Goal: Task Accomplishment & Management: Manage account settings

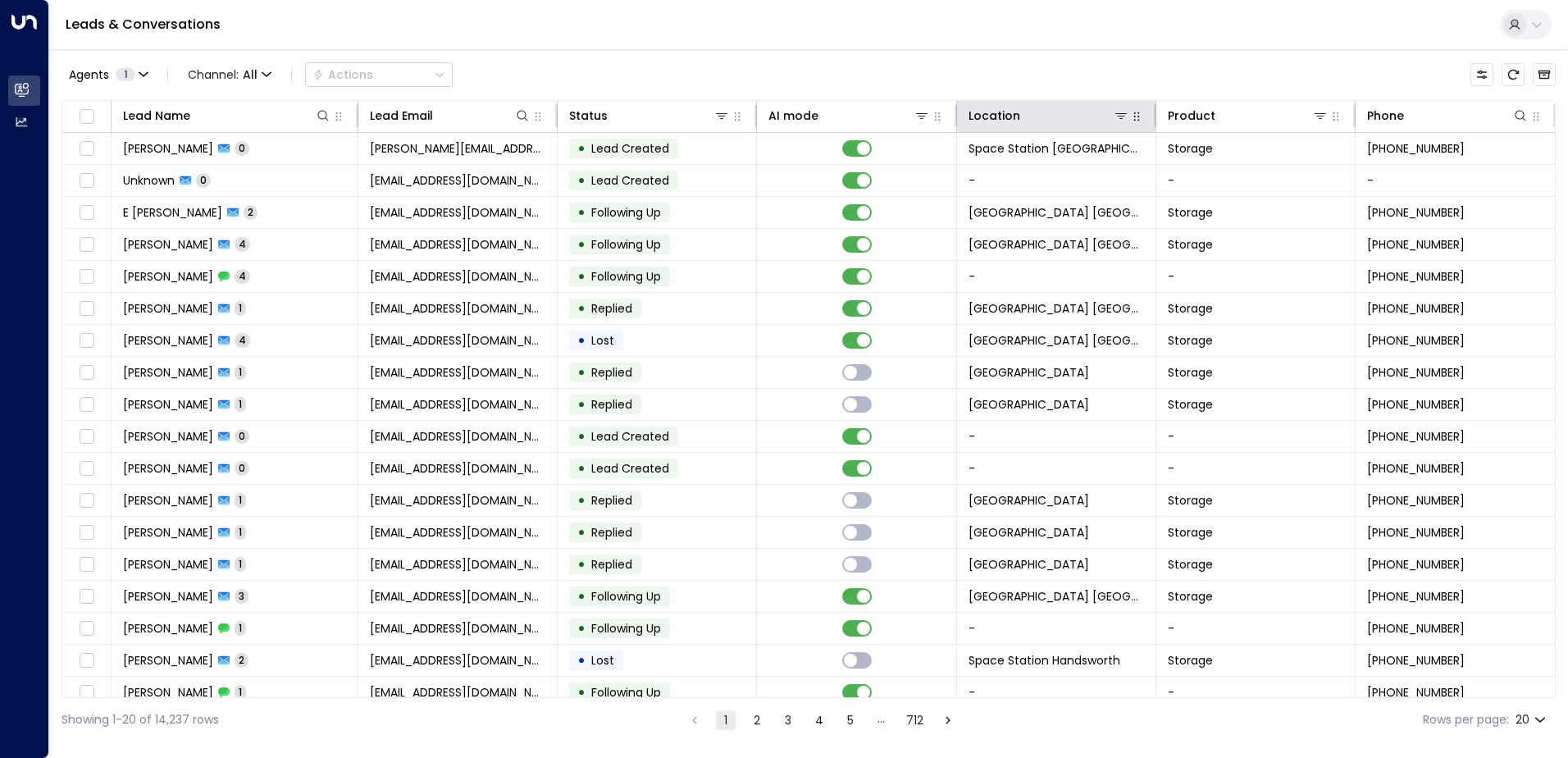
click at [1129, 117] on button "button" at bounding box center [1137, 116] width 16 height 16
click at [1115, 112] on icon at bounding box center [1121, 116] width 13 height 13
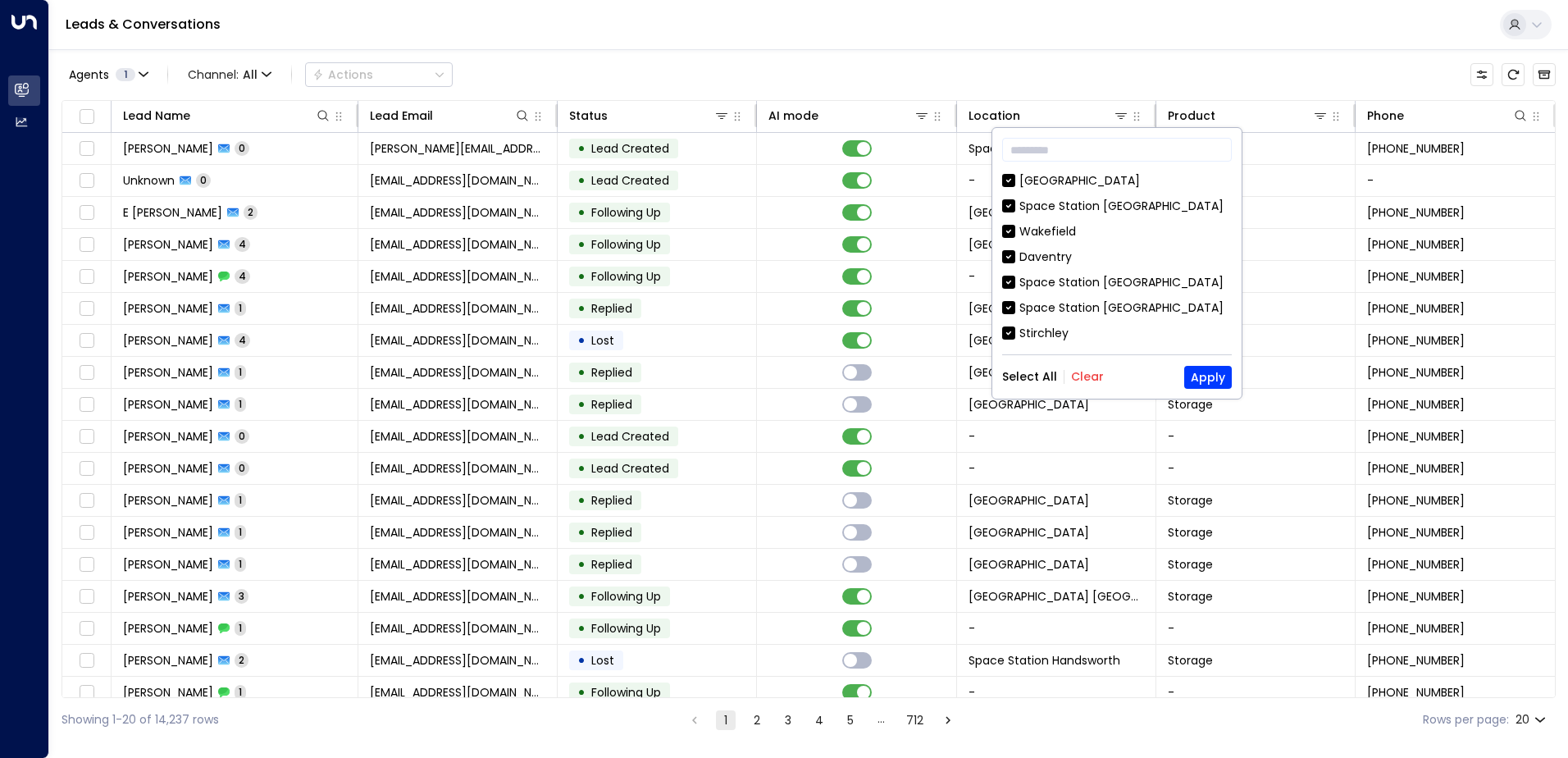
click at [1090, 368] on div "Select All Clear Apply" at bounding box center [1117, 377] width 229 height 23
click at [1092, 372] on button "Clear" at bounding box center [1087, 377] width 32 height 13
click at [1114, 148] on input "text" at bounding box center [1117, 150] width 229 height 30
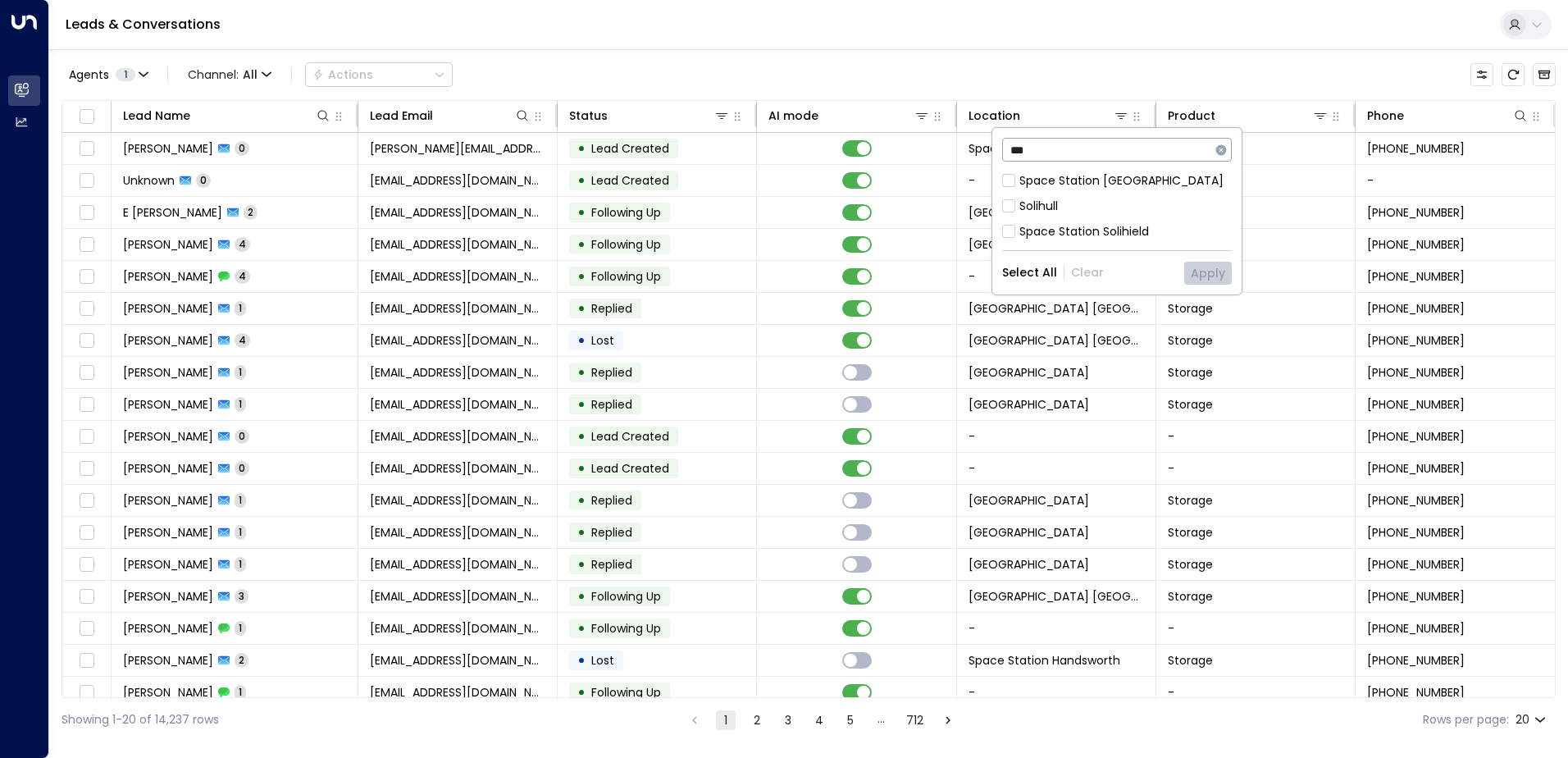
type input "***"
click at [1099, 175] on div "Space Station [GEOGRAPHIC_DATA]" at bounding box center [1121, 181] width 205 height 17
click at [1206, 269] on button "Apply" at bounding box center [1208, 273] width 48 height 23
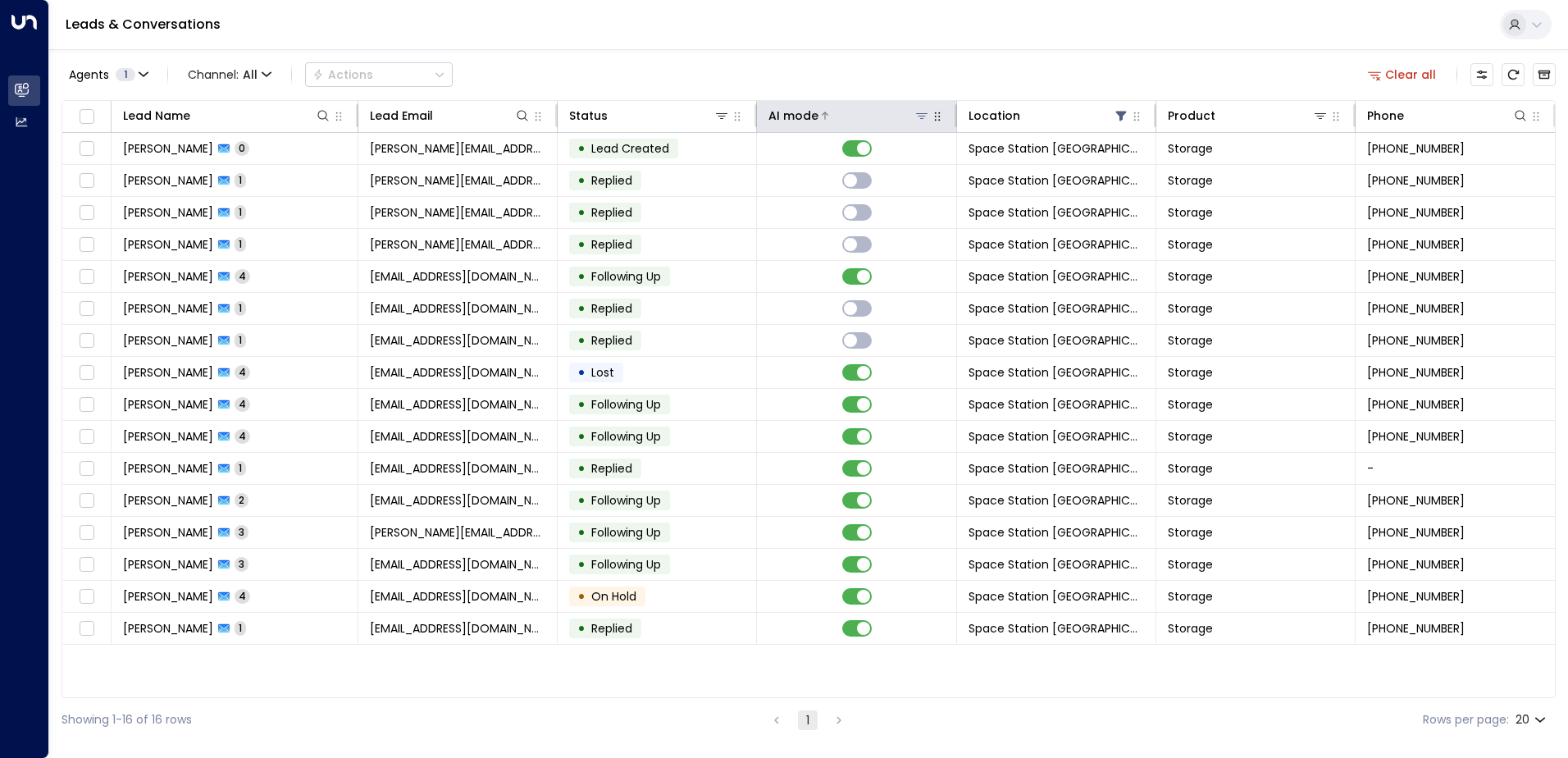
click at [819, 113] on div at bounding box center [874, 115] width 110 height 16
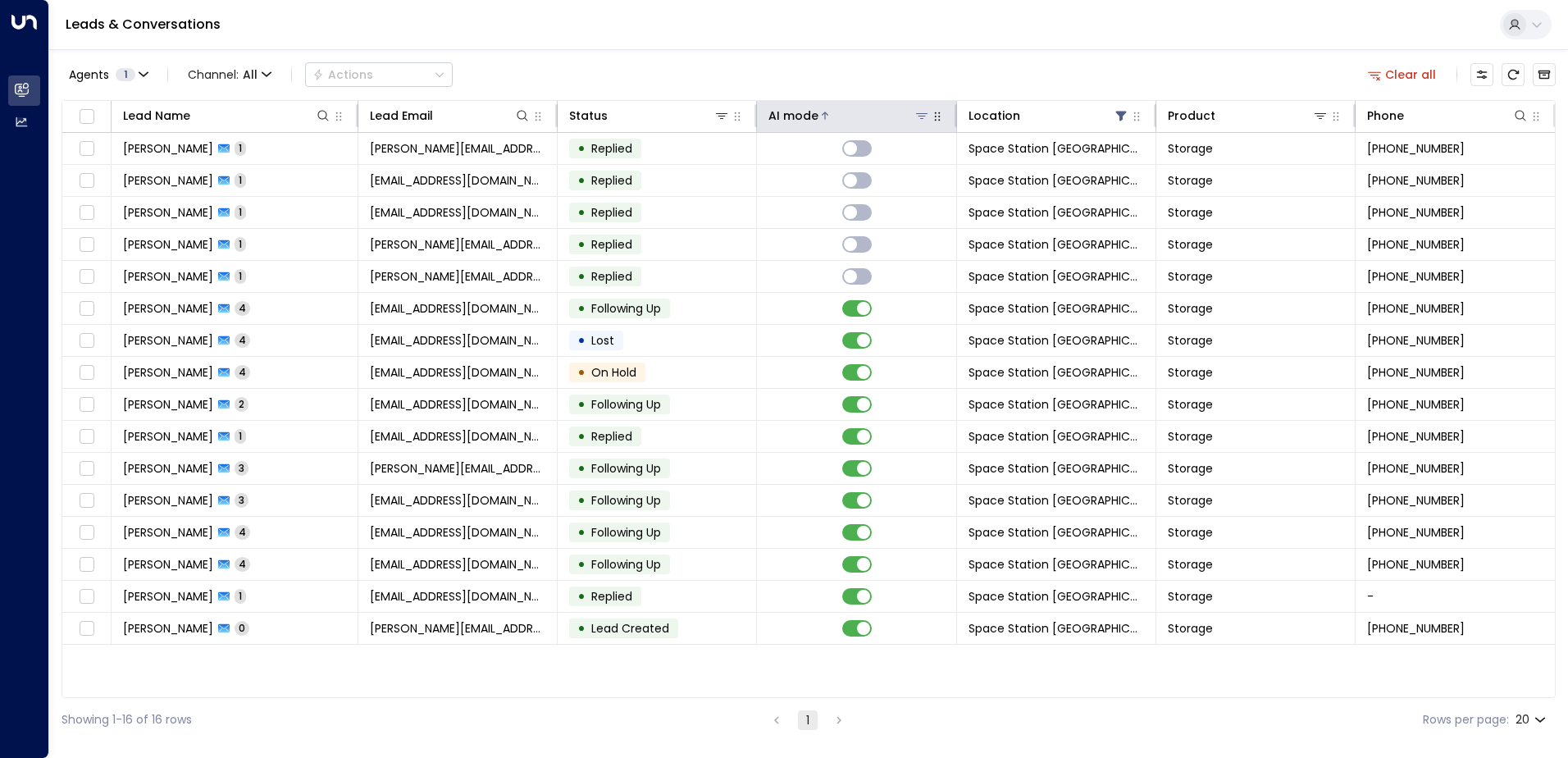
click at [819, 113] on div at bounding box center [874, 115] width 110 height 16
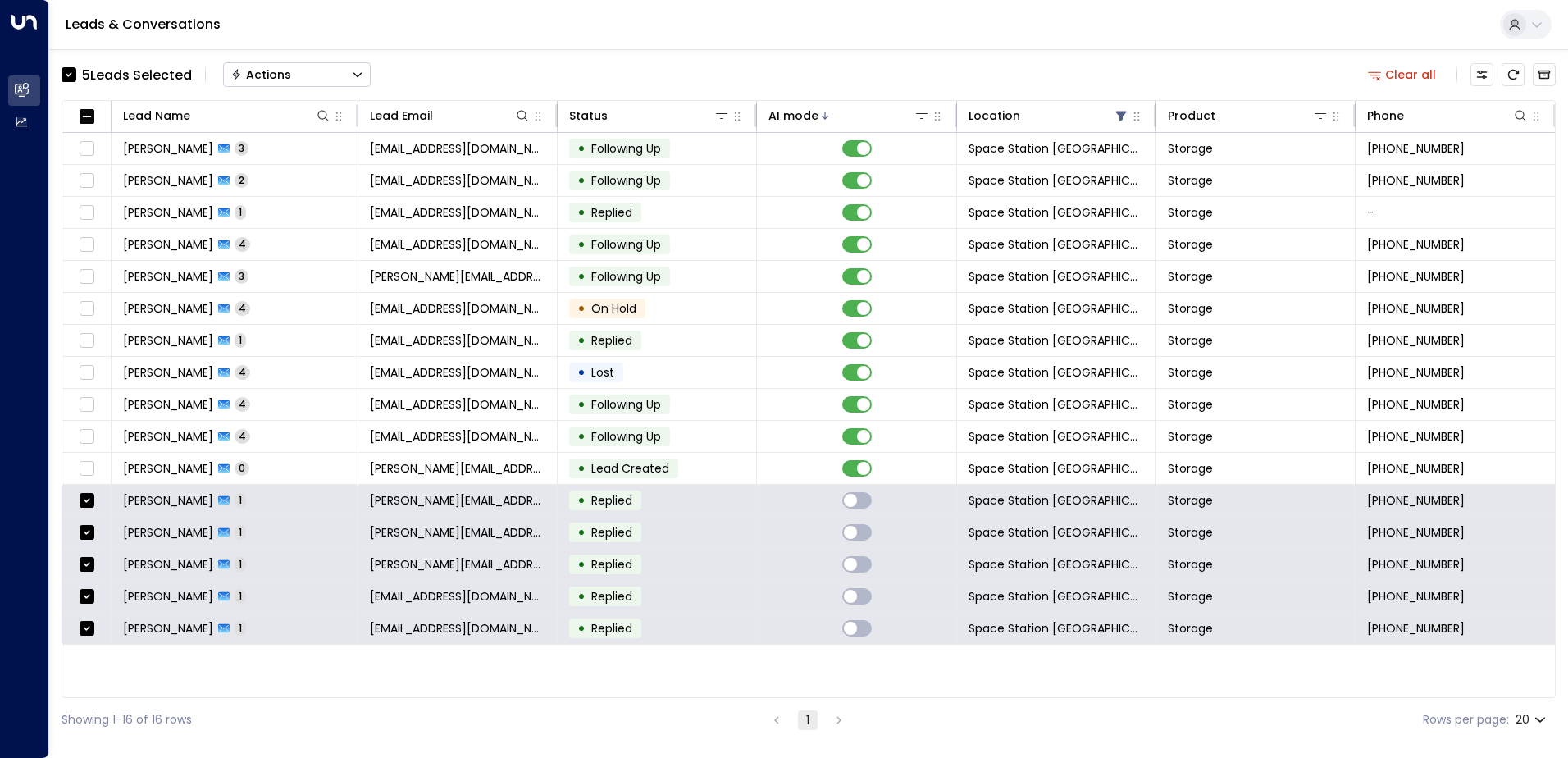
click at [275, 80] on div "Actions" at bounding box center [261, 75] width 61 height 15
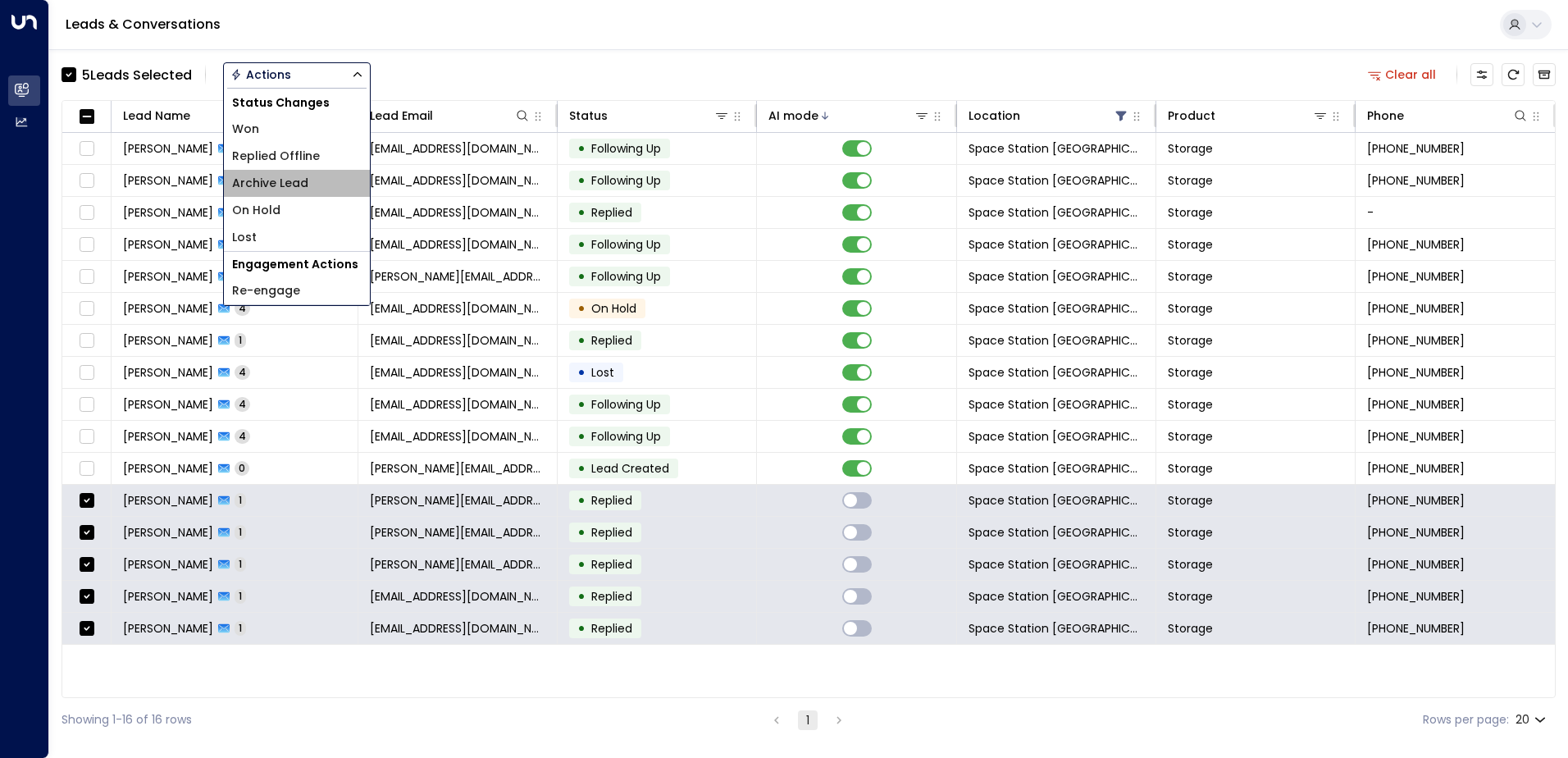
click at [278, 189] on span "Archive Lead" at bounding box center [270, 184] width 76 height 17
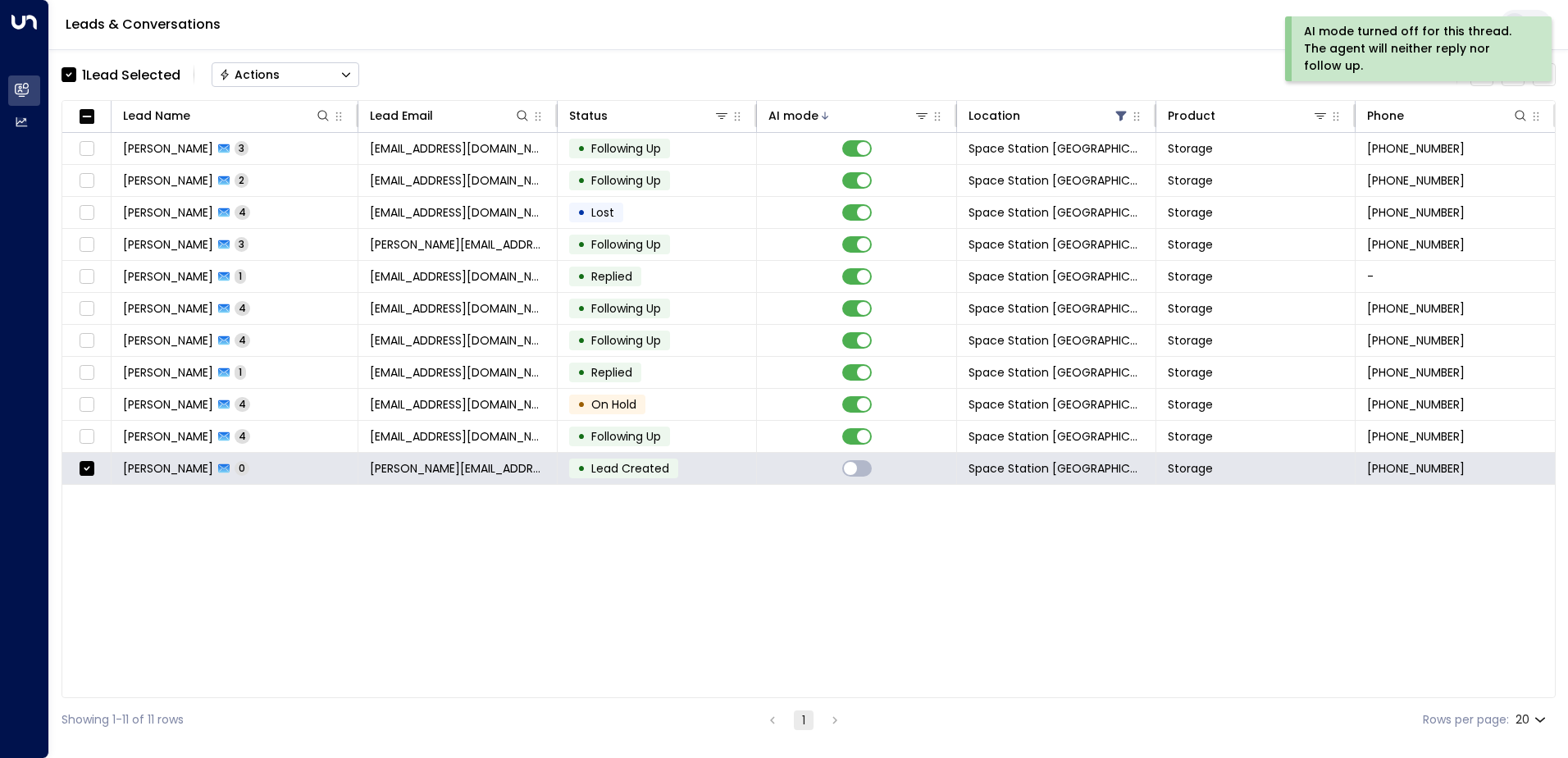
click at [332, 75] on button "Actions" at bounding box center [285, 74] width 148 height 25
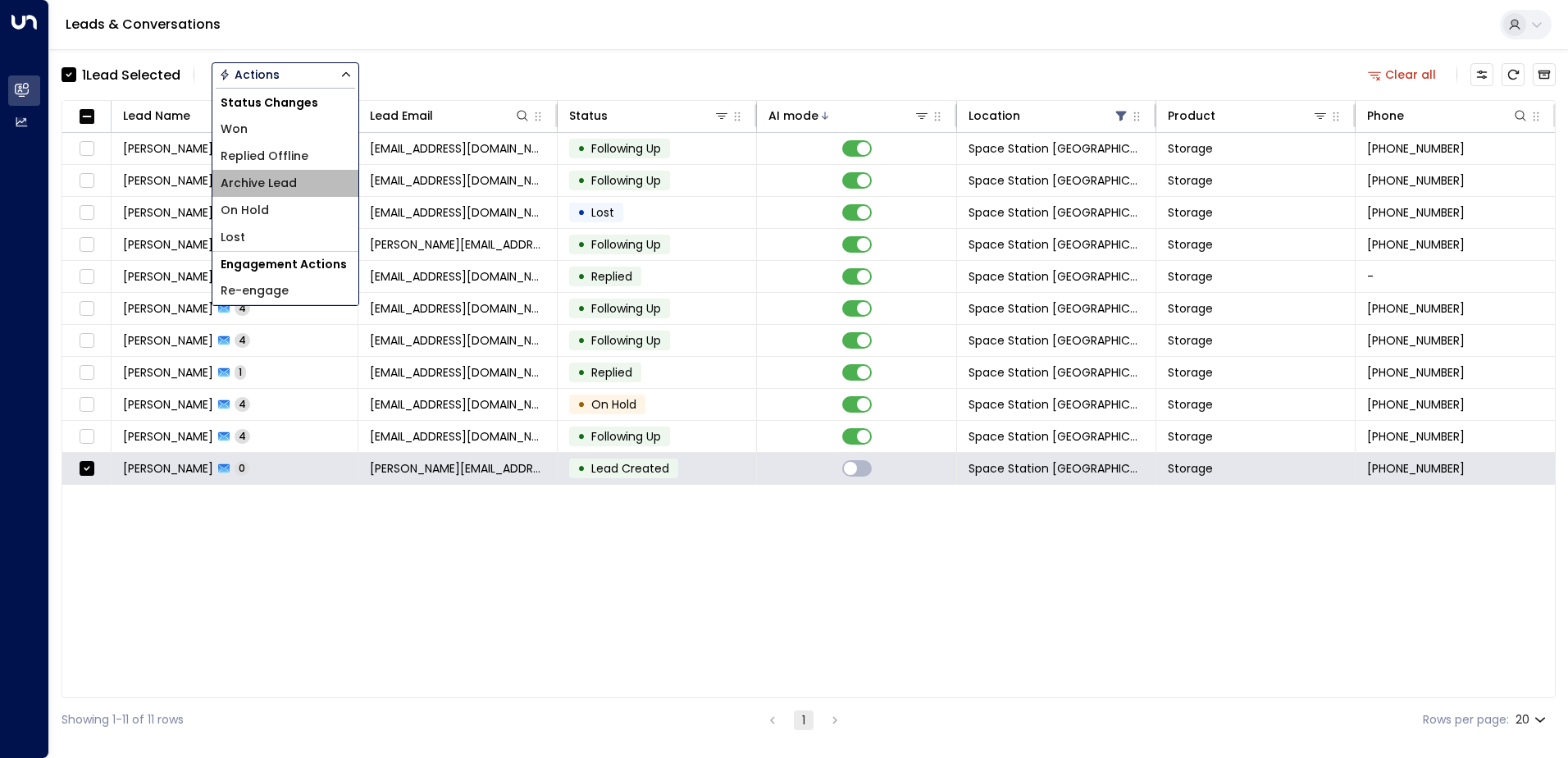
click at [290, 182] on span "Archive Lead" at bounding box center [259, 184] width 76 height 17
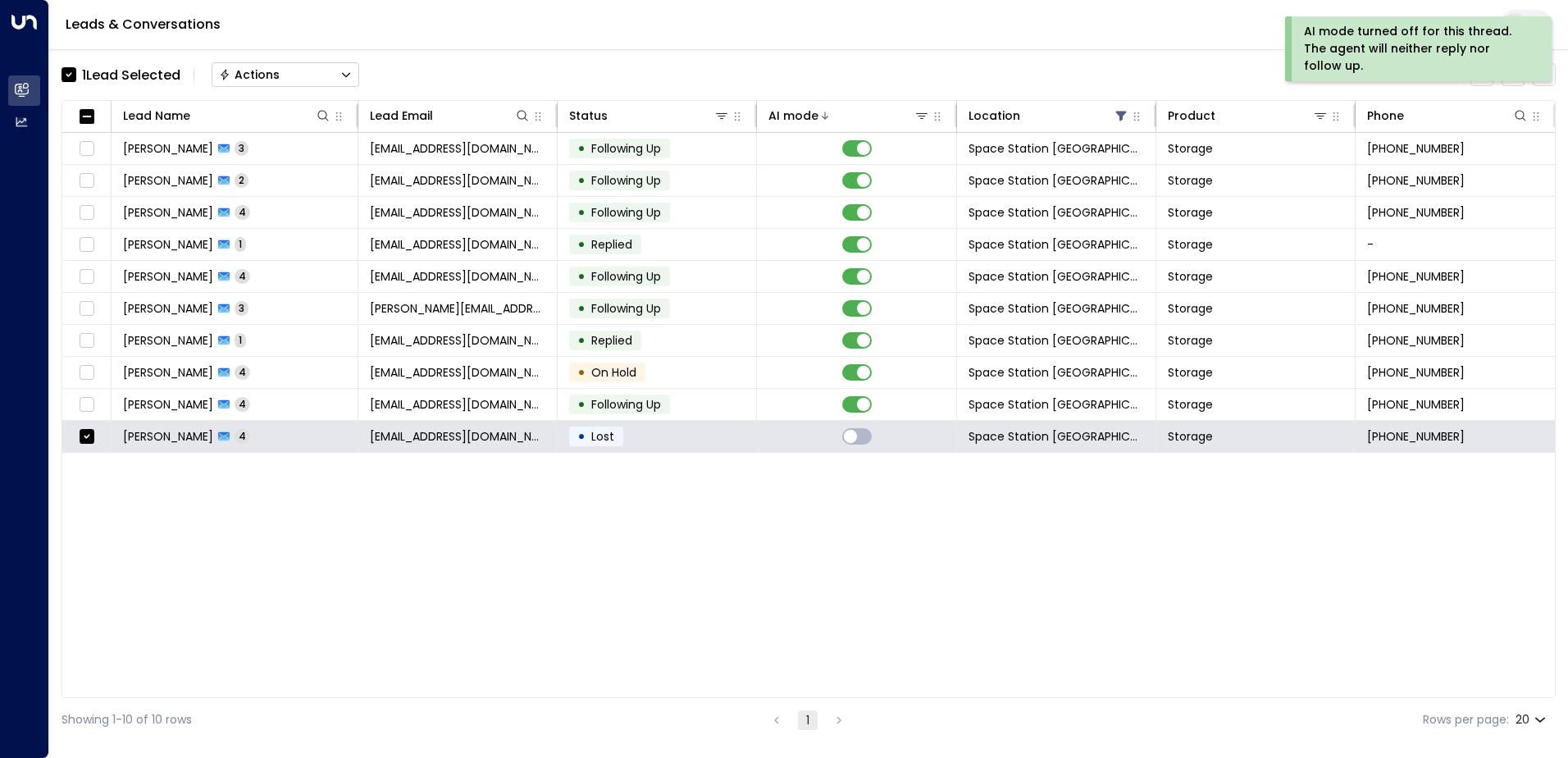
click at [331, 69] on button "Actions" at bounding box center [285, 74] width 148 height 25
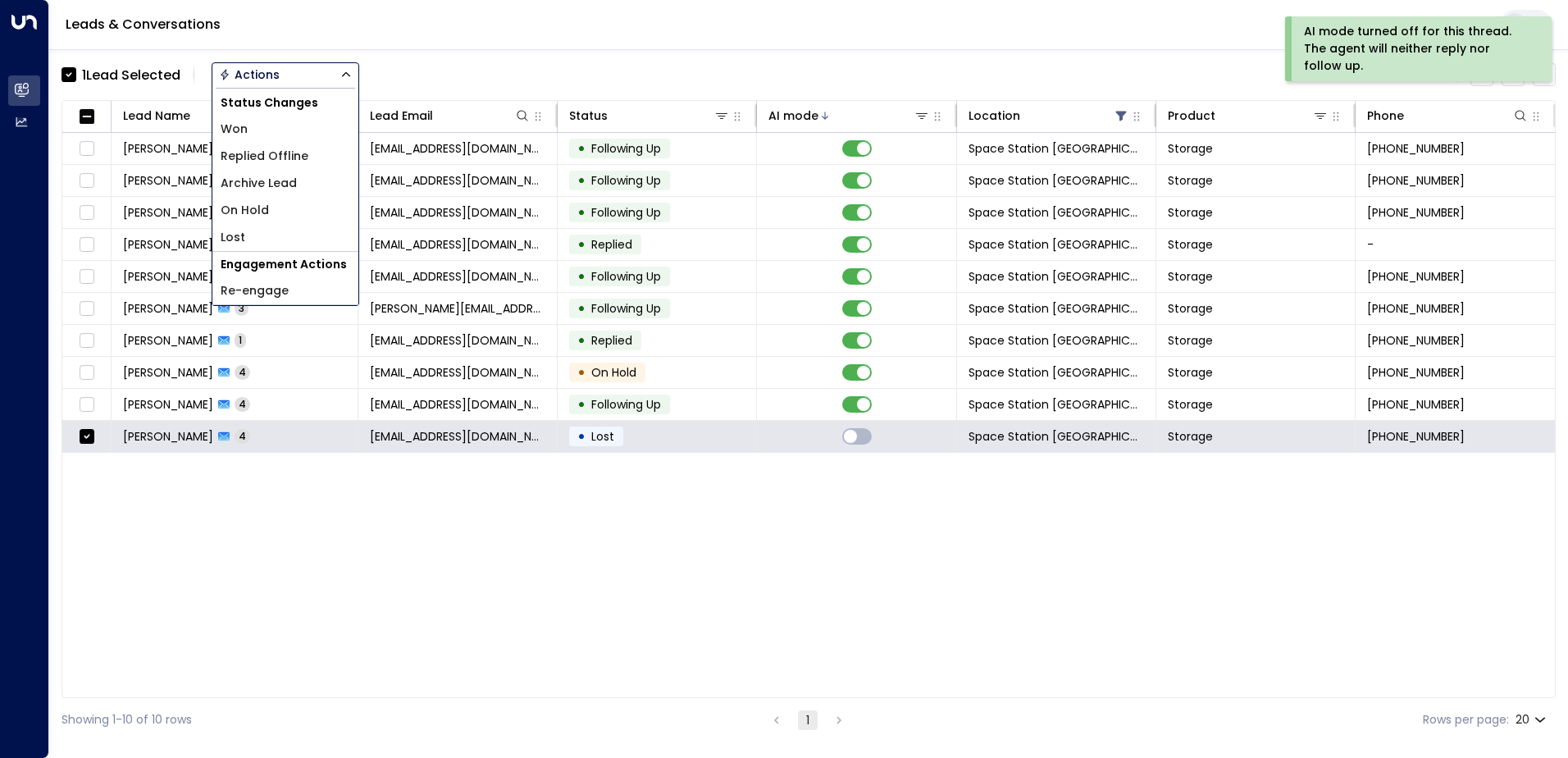
click at [295, 188] on span "Archive Lead" at bounding box center [259, 184] width 76 height 17
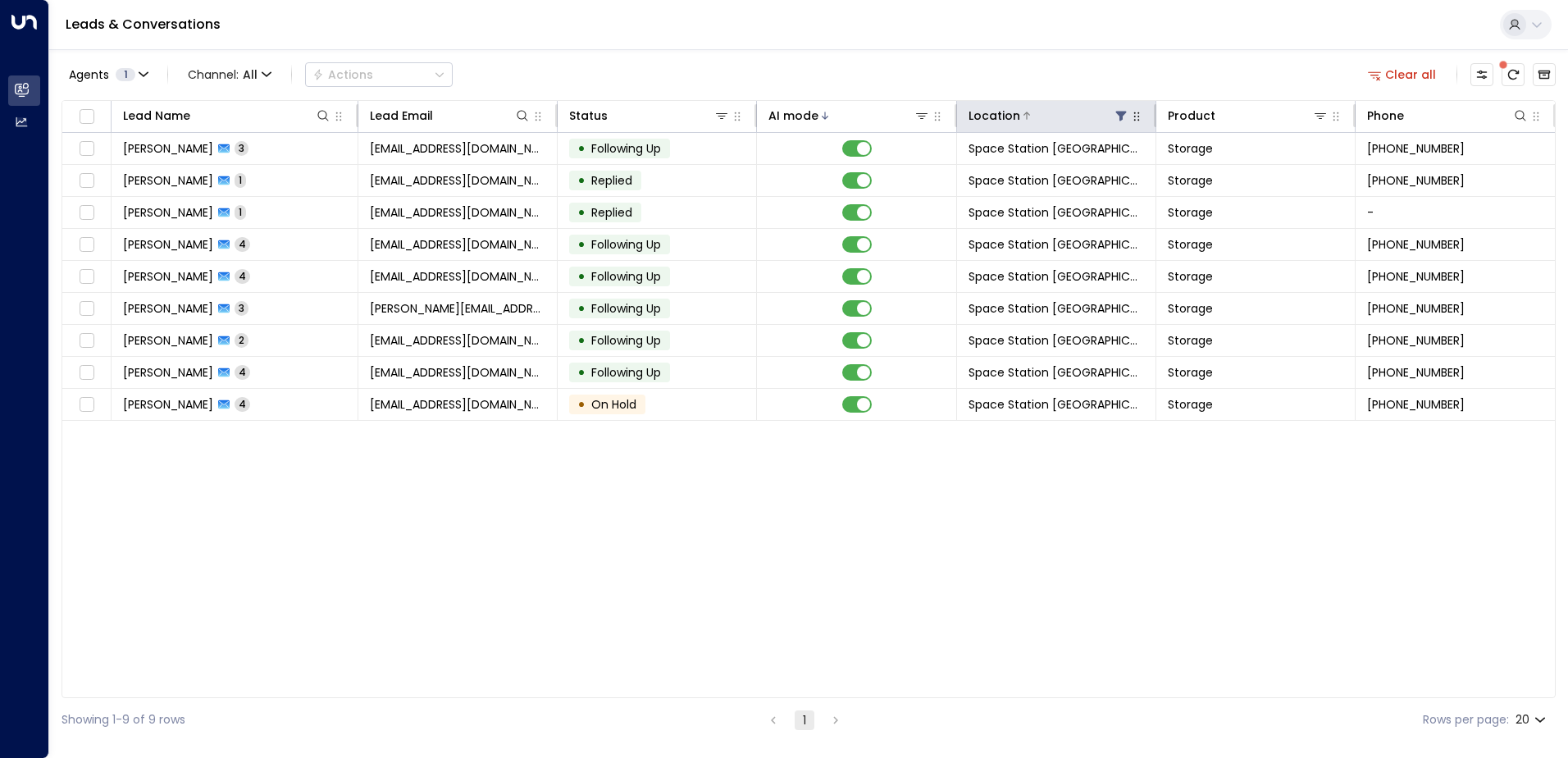
click at [1123, 122] on icon at bounding box center [1121, 116] width 13 height 13
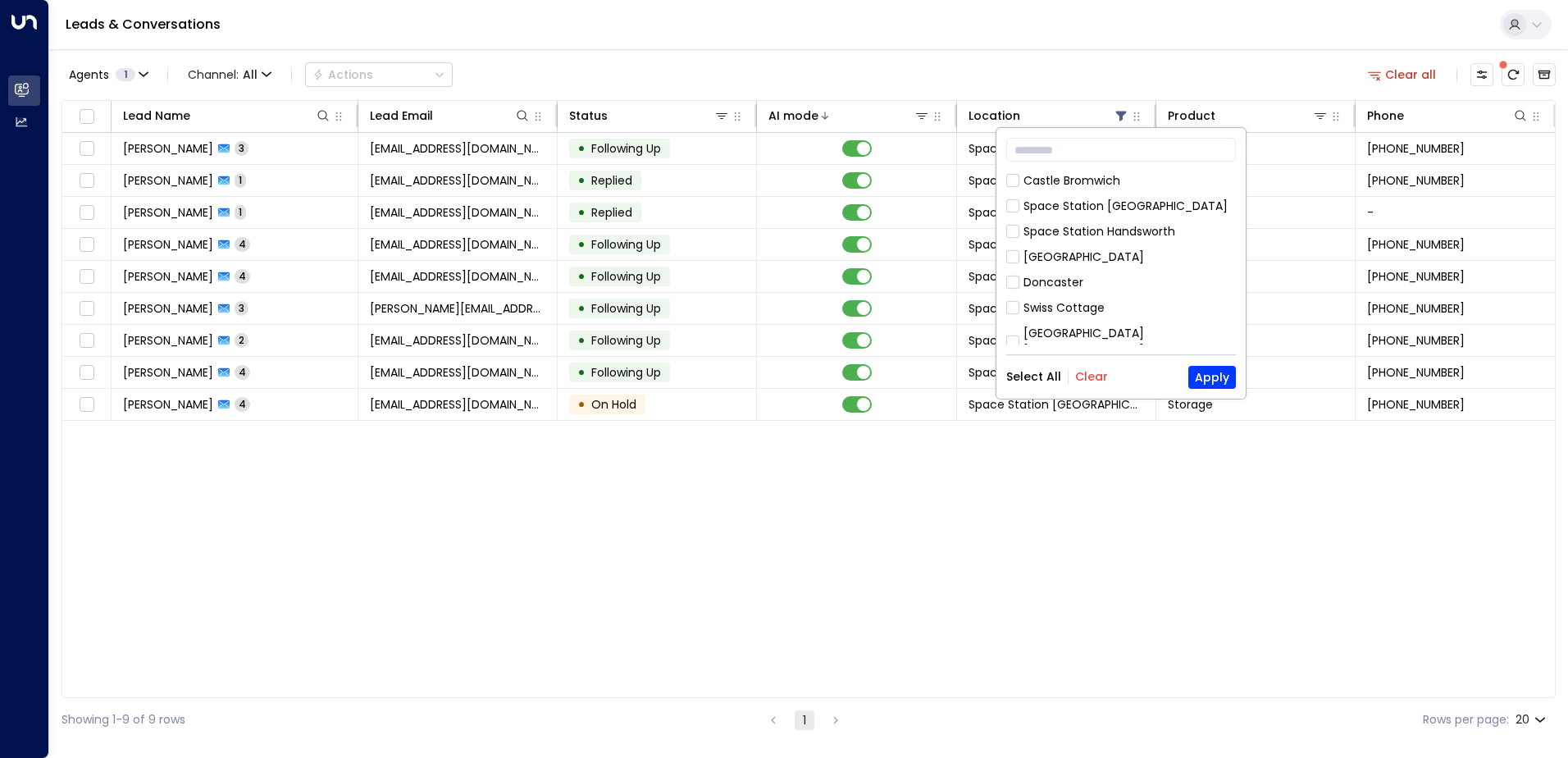
click at [1094, 373] on button "Clear" at bounding box center [1092, 377] width 32 height 13
click at [1216, 376] on button "Apply" at bounding box center [1213, 377] width 48 height 23
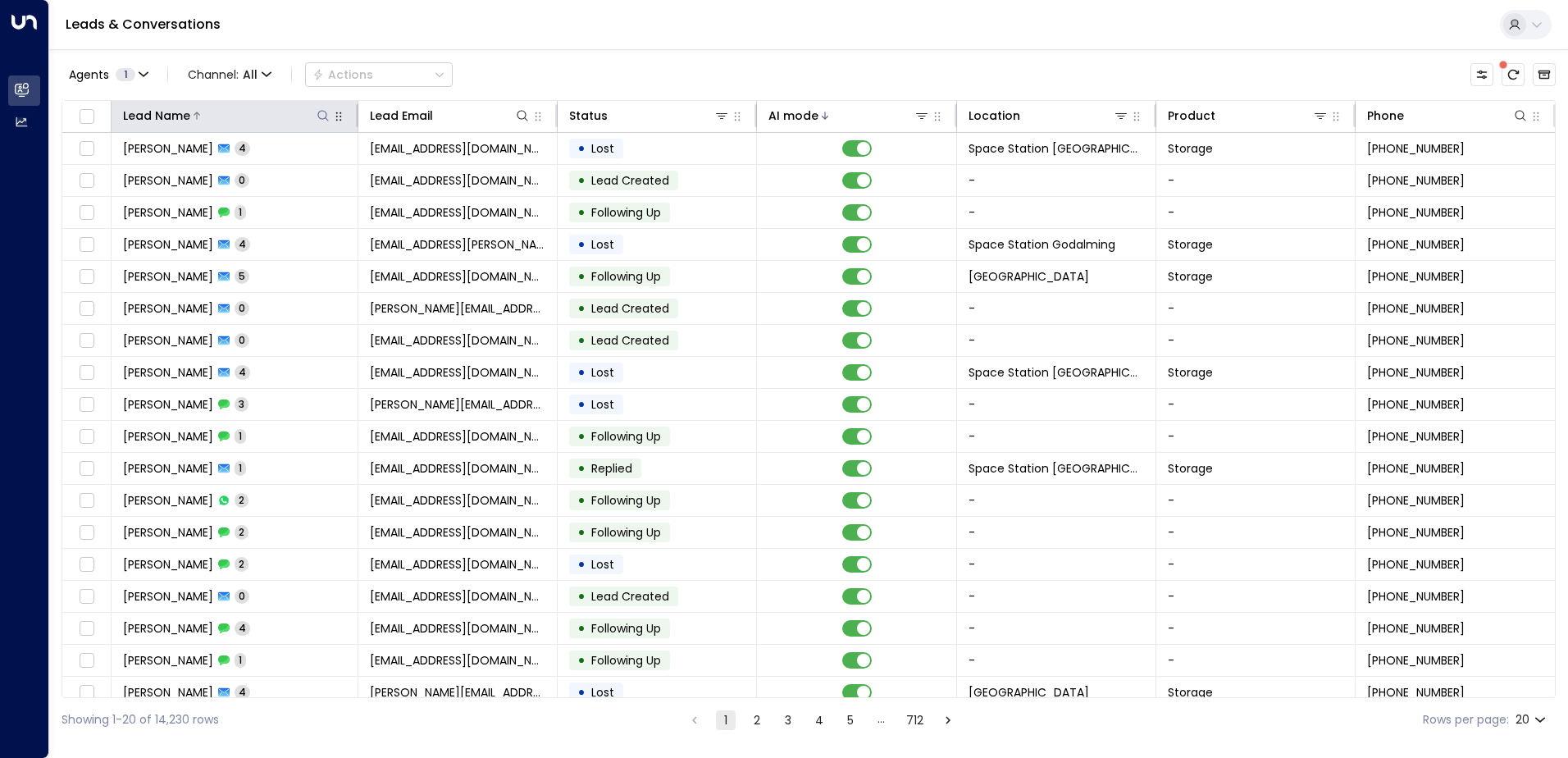
click at [329, 114] on icon at bounding box center [324, 116] width 13 height 13
type input "*********"
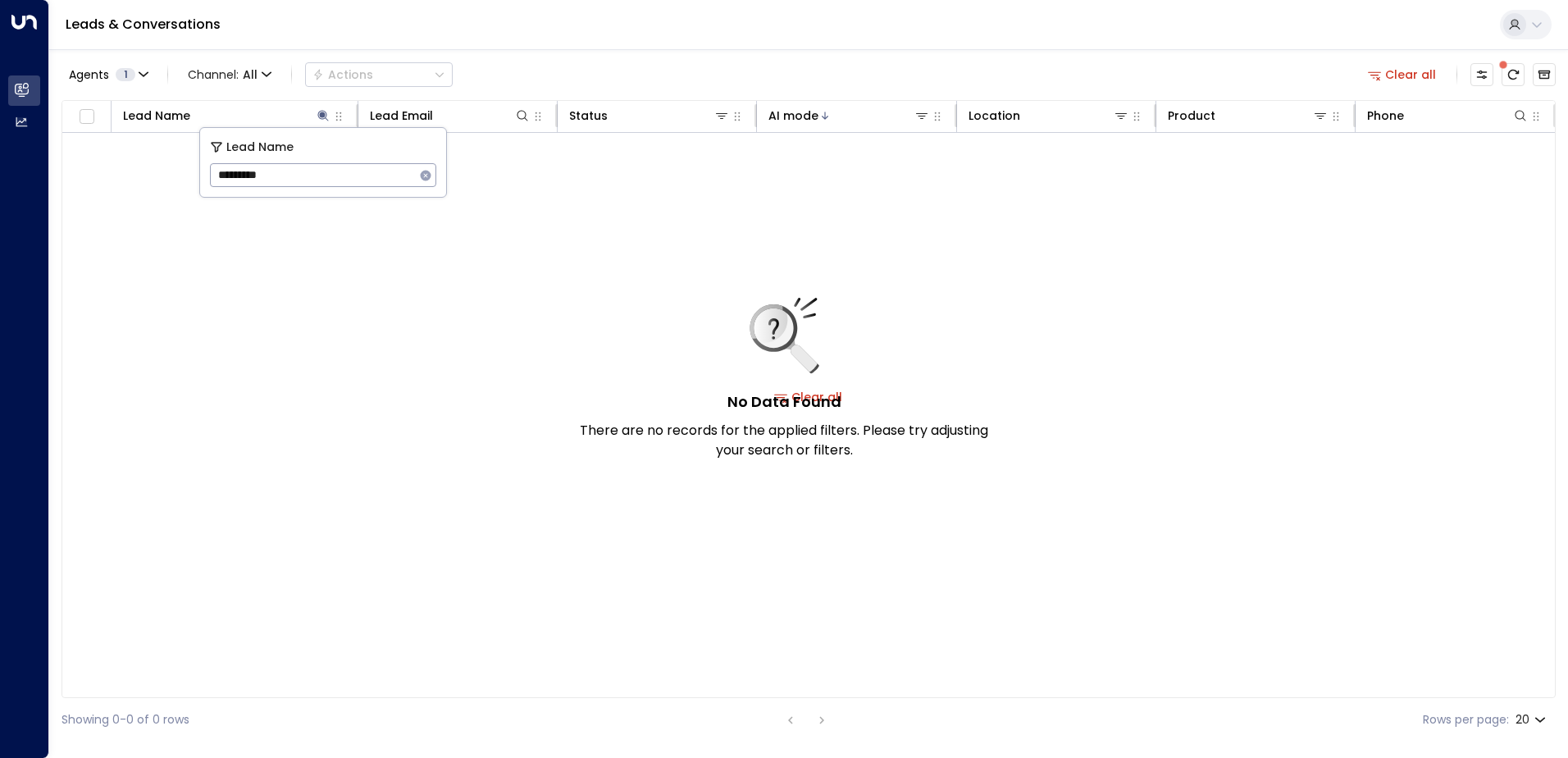
click at [636, 320] on div "No Data Found There are no records for the applied filters. Please try adjustin…" at bounding box center [784, 379] width 410 height 163
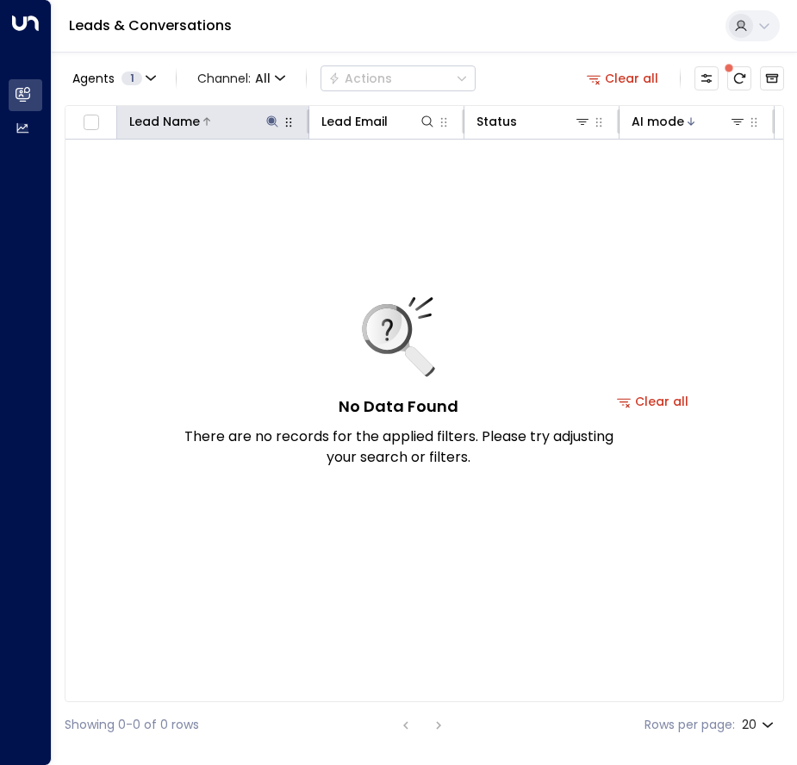
click at [273, 123] on icon at bounding box center [272, 122] width 14 height 14
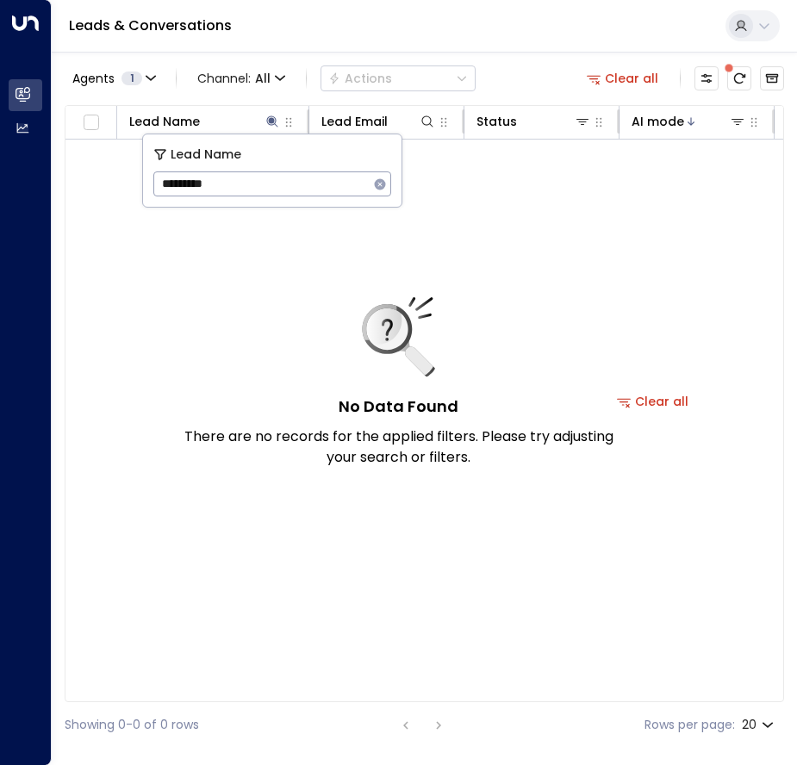
click at [374, 187] on icon "button" at bounding box center [380, 184] width 14 height 14
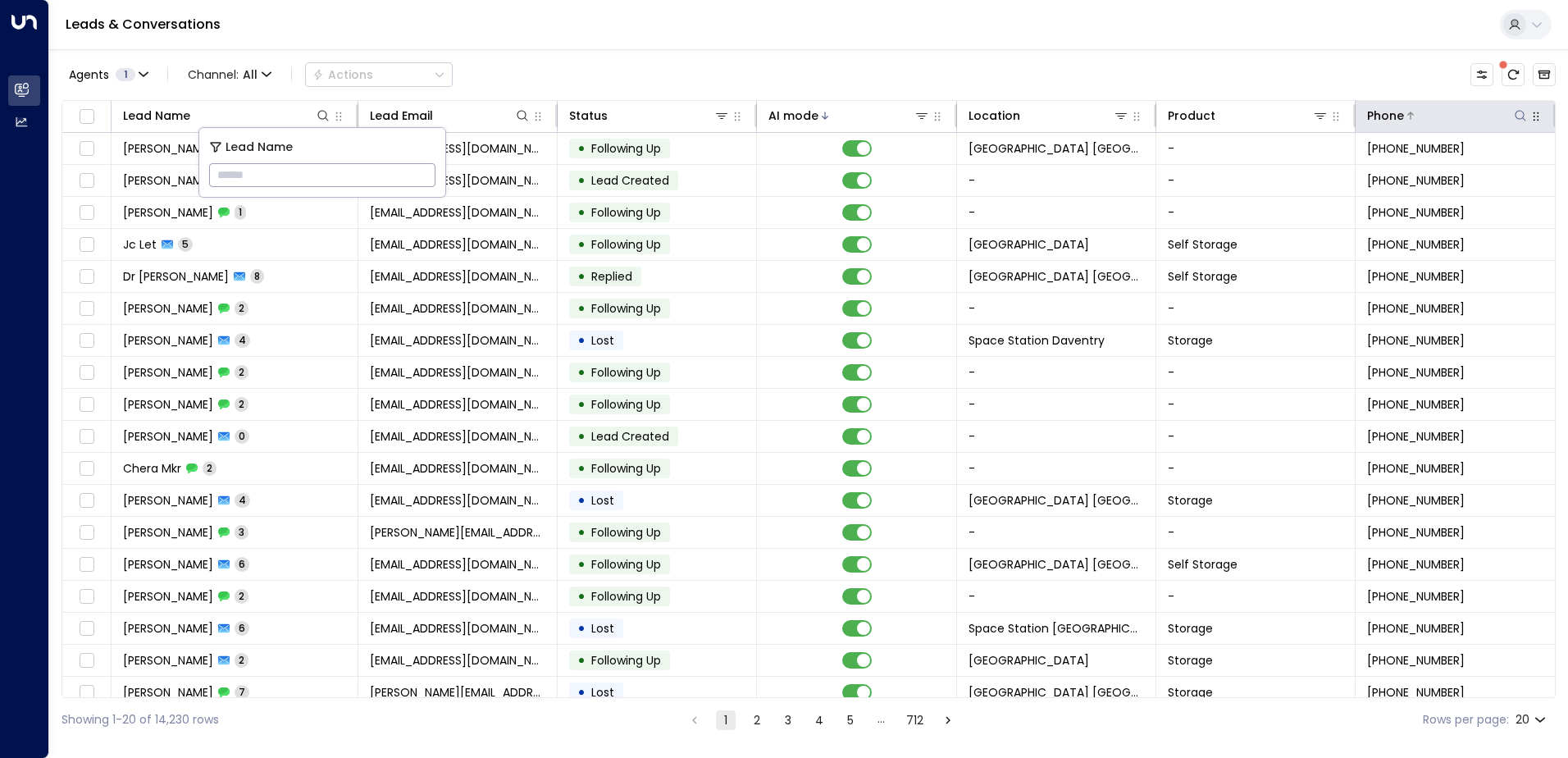
click at [1519, 111] on icon at bounding box center [1521, 116] width 13 height 13
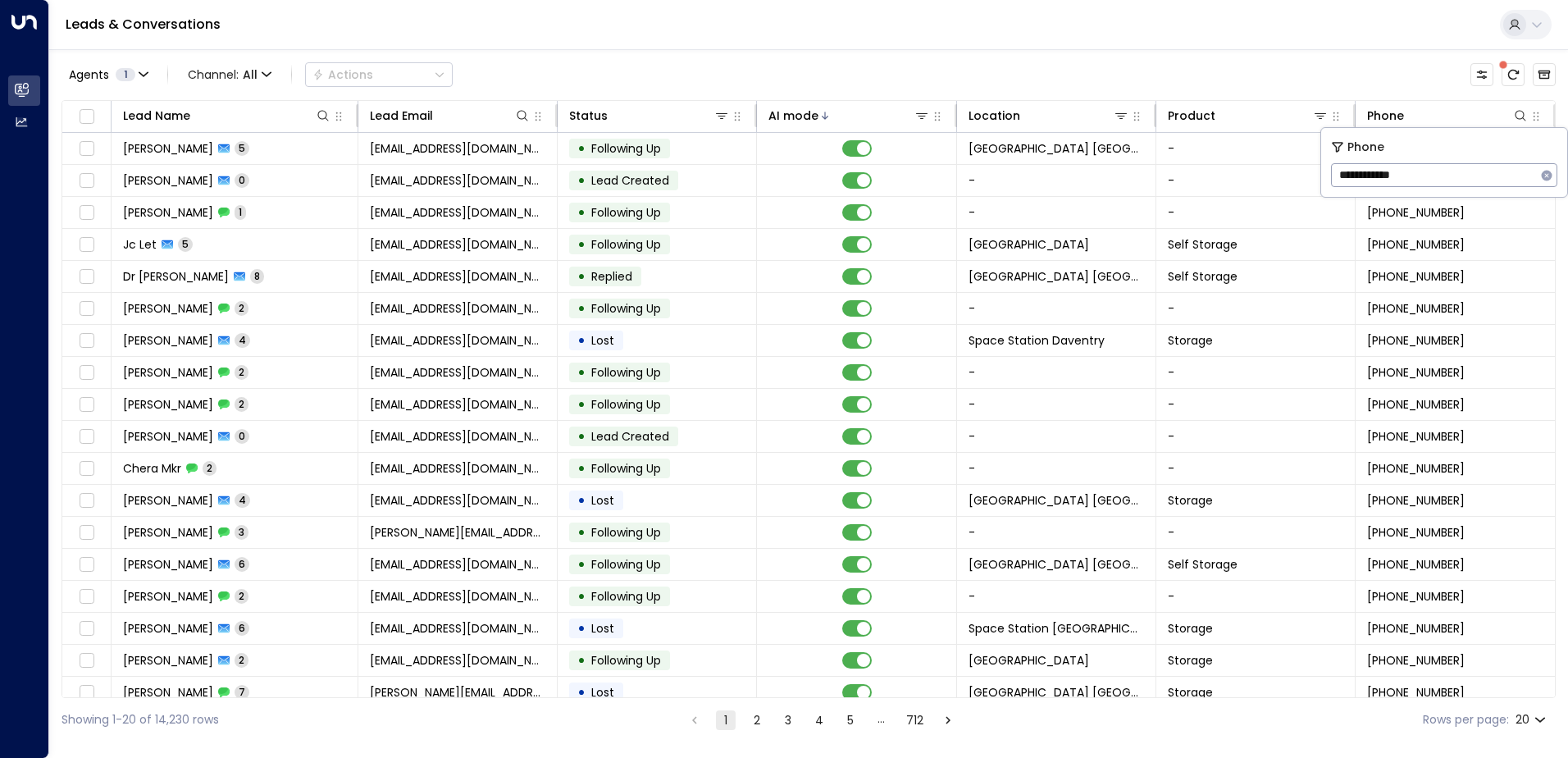
click at [1348, 175] on input "**********" at bounding box center [1433, 175] width 205 height 30
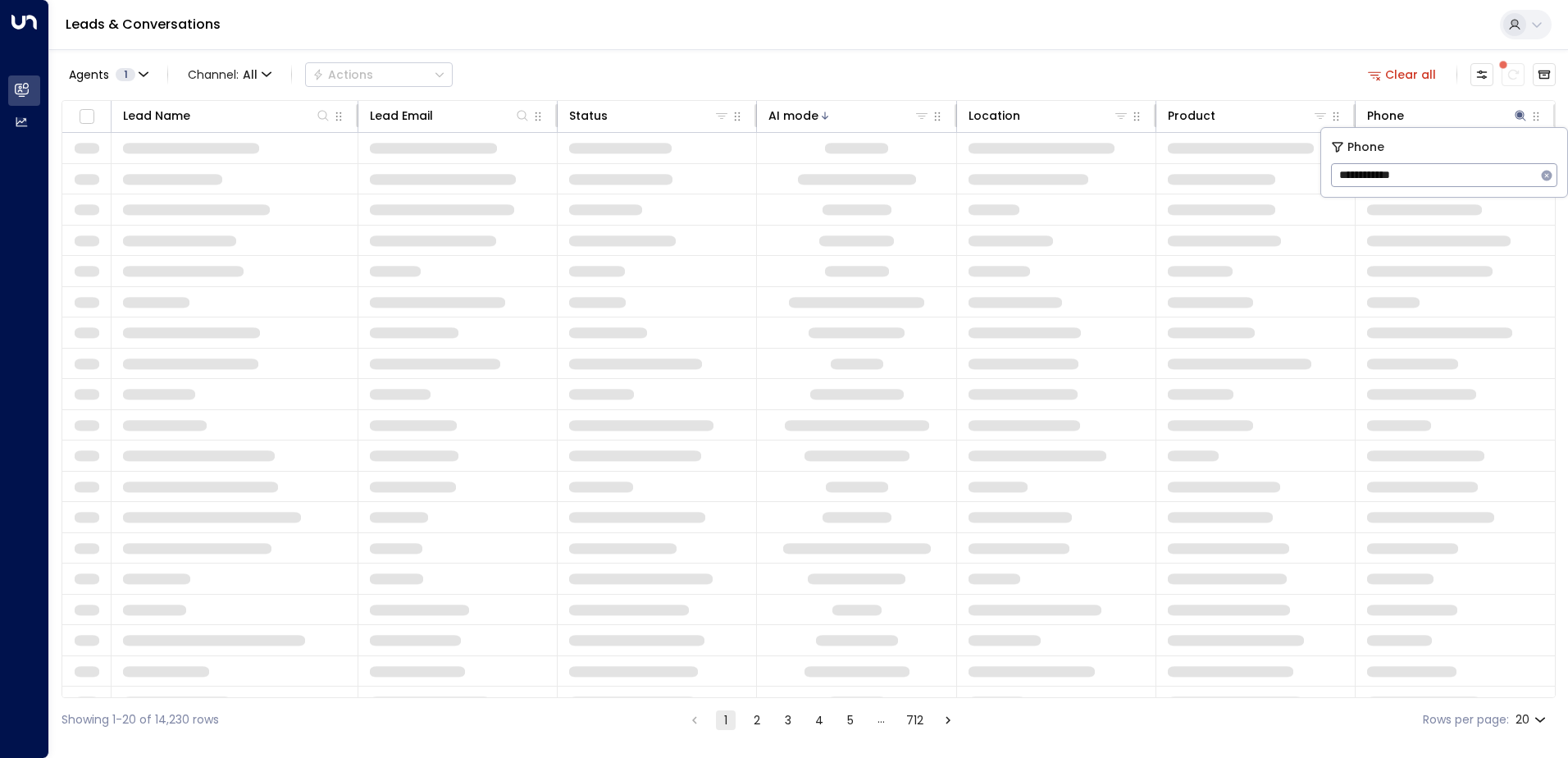
type input "**********"
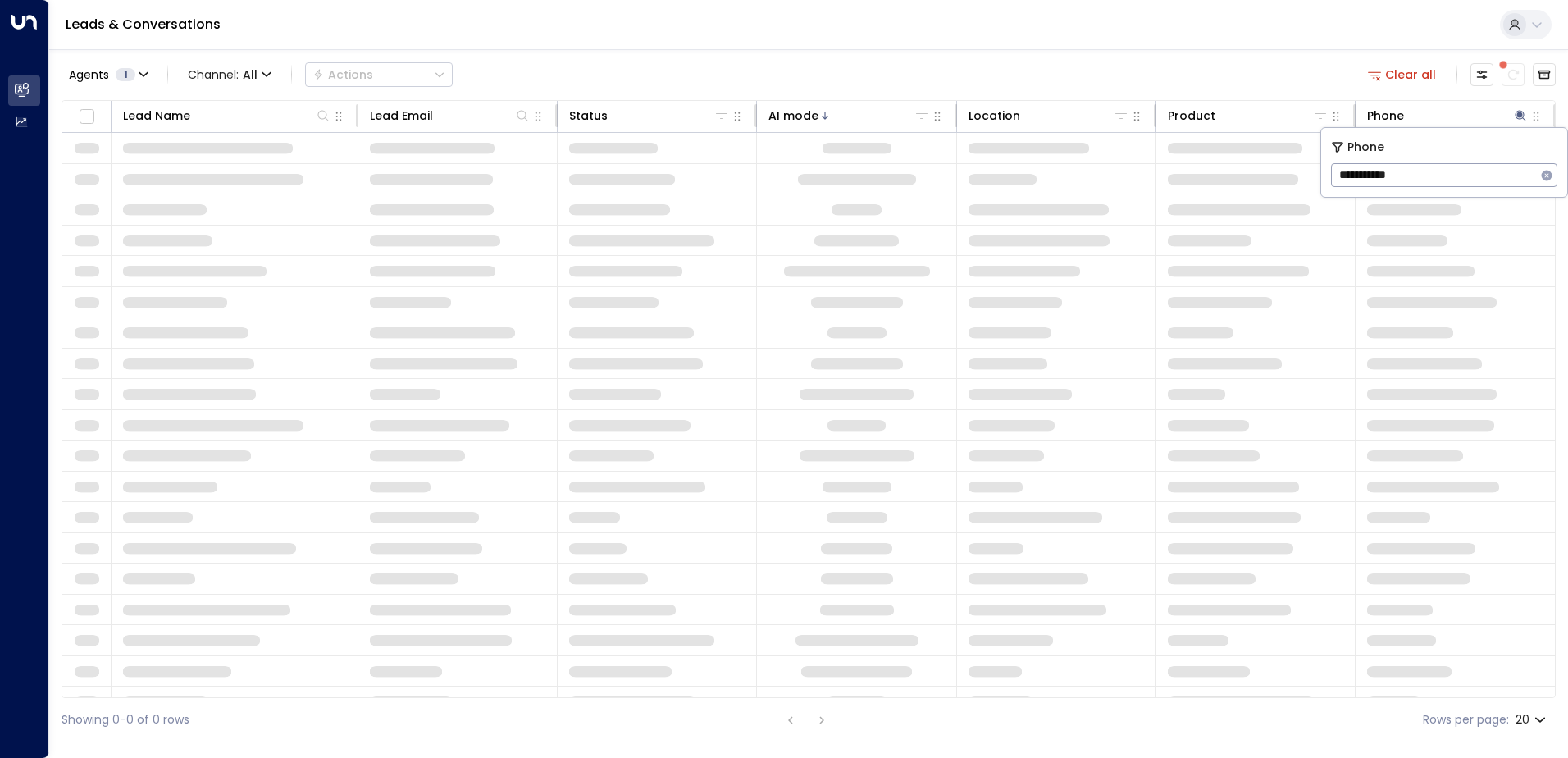
click at [1348, 175] on input "**********" at bounding box center [1433, 175] width 205 height 30
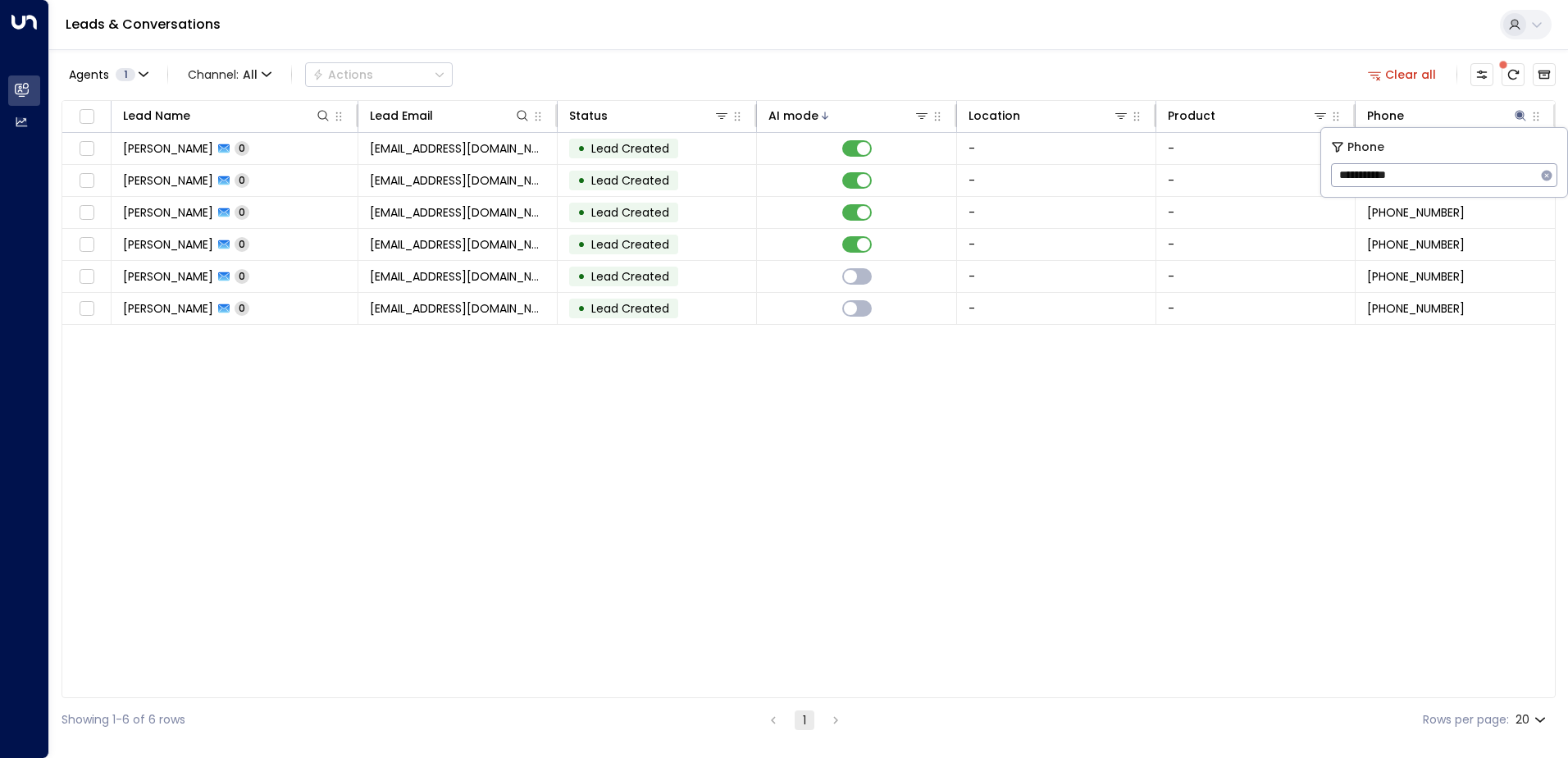
click at [1303, 42] on div "Leads & Conversations" at bounding box center [809, 25] width 1519 height 50
drag, startPoint x: 1116, startPoint y: 691, endPoint x: 1265, endPoint y: 688, distance: 149.0
click at [1265, 688] on div "Lead Name Lead Email Status AI mode Location Product Phone Sam Smith 0 samsmith…" at bounding box center [809, 399] width 1495 height 598
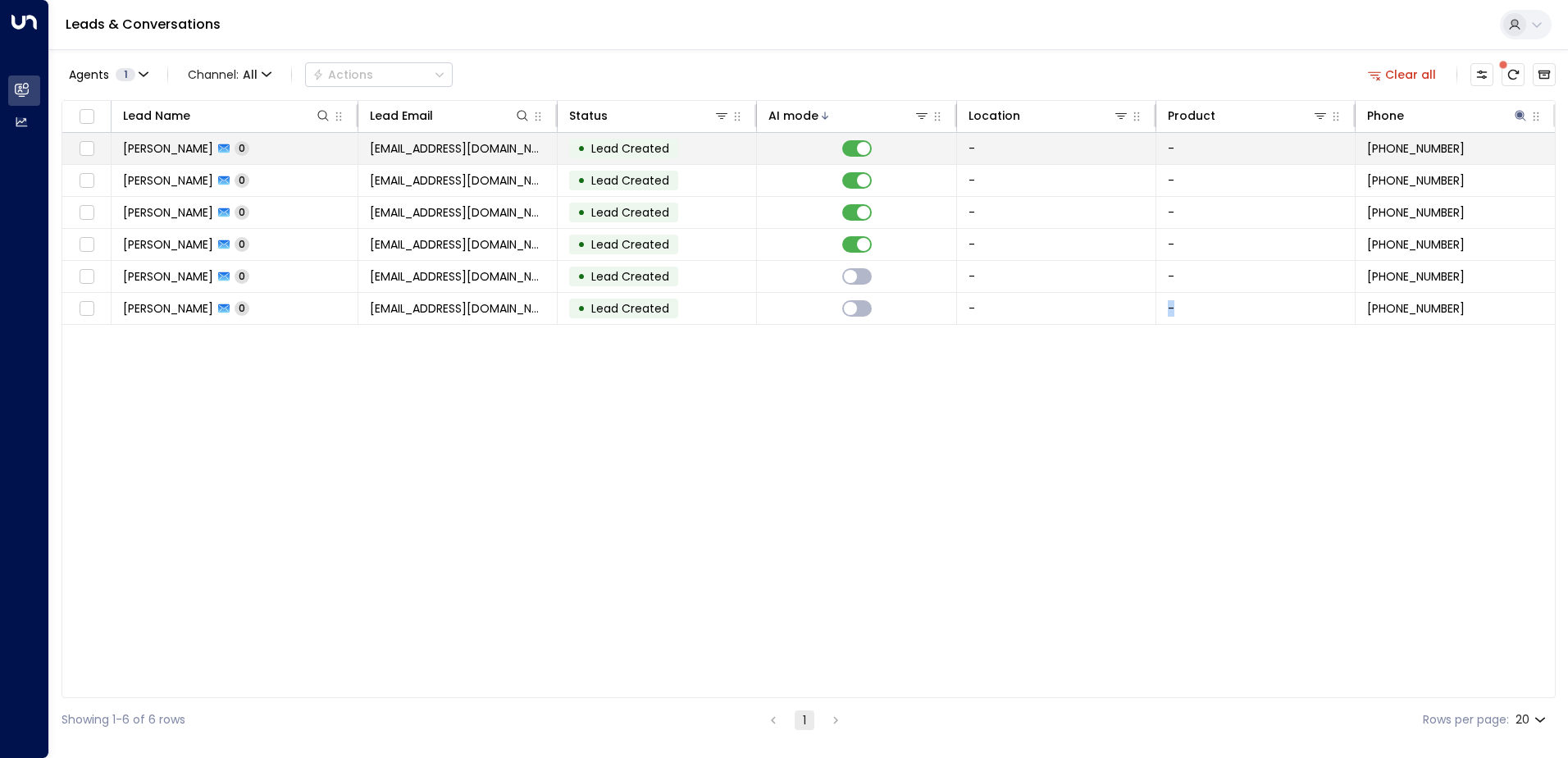
click at [961, 150] on td "-" at bounding box center [1057, 149] width 199 height 31
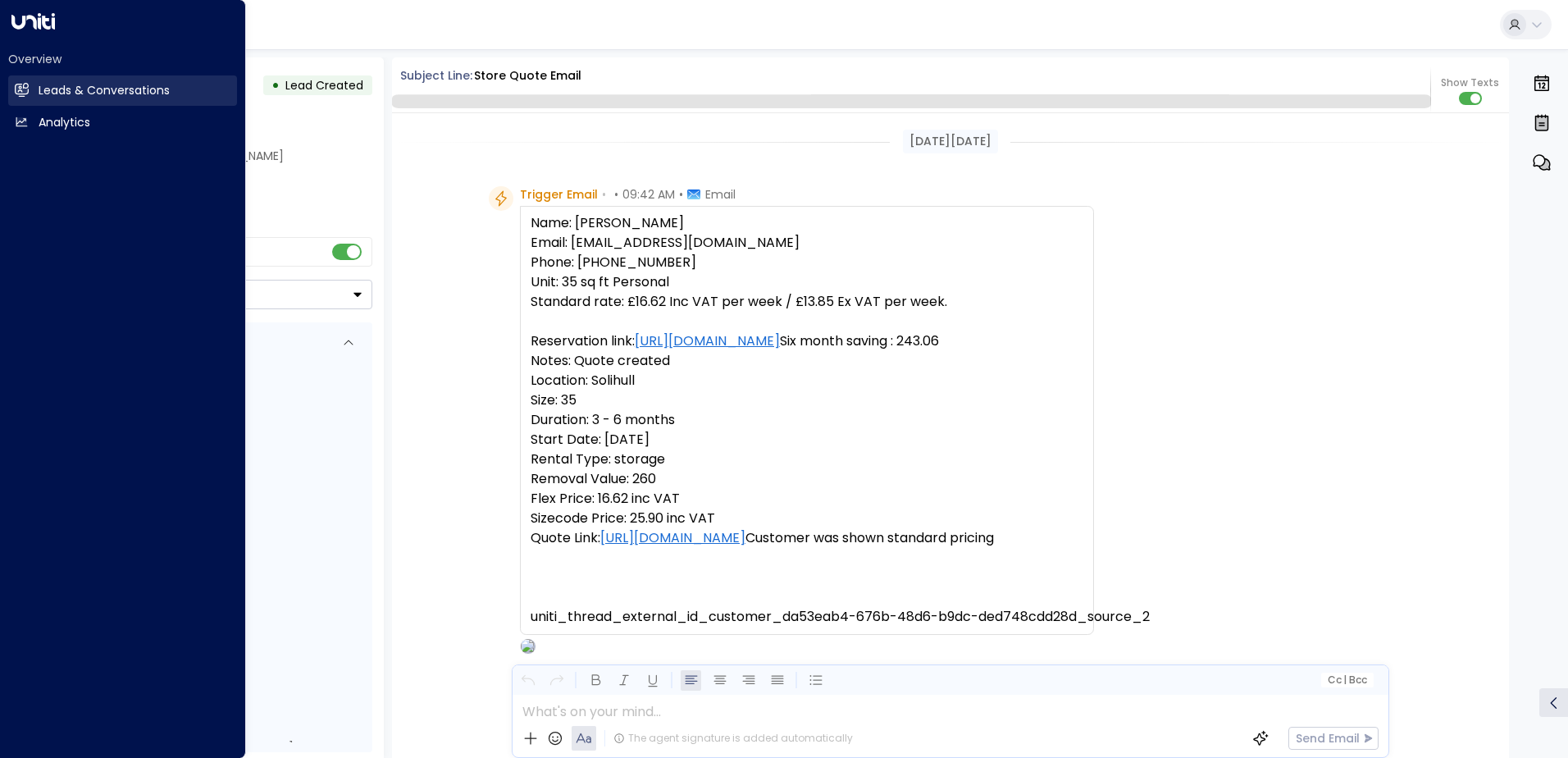
scroll to position [100, 0]
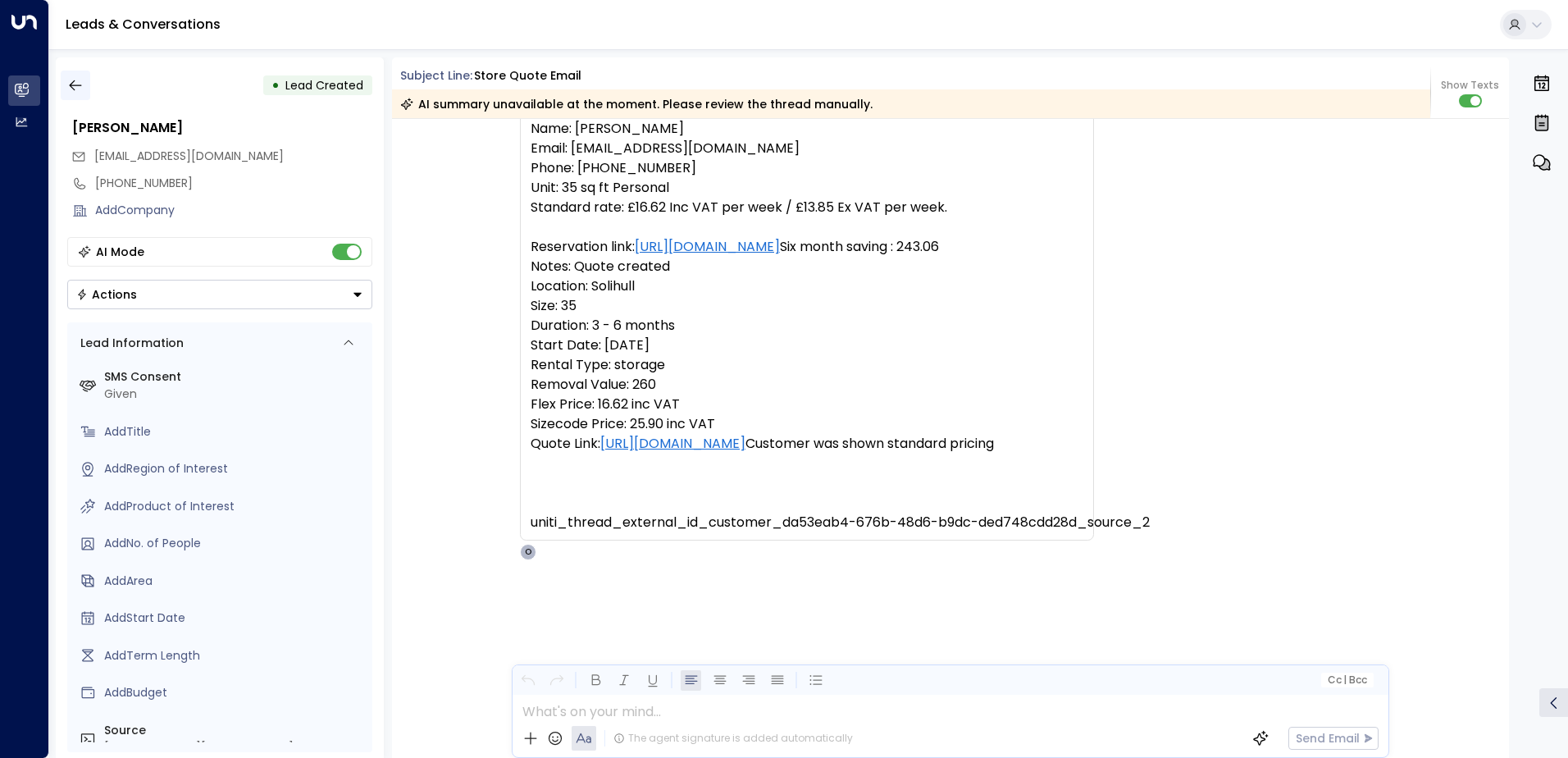
click at [86, 86] on button "button" at bounding box center [75, 85] width 30 height 30
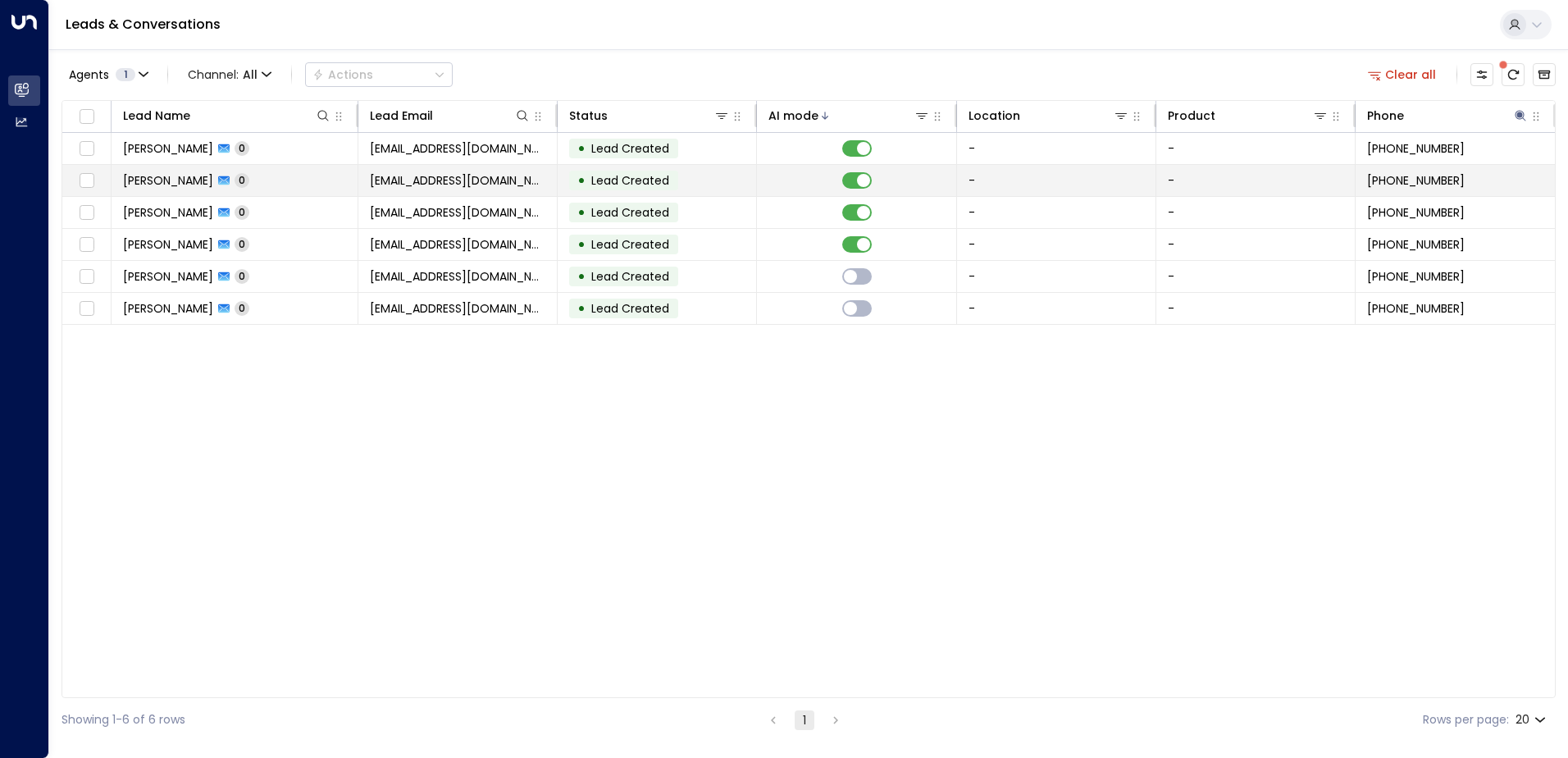
click at [636, 193] on td "• Lead Created" at bounding box center [657, 180] width 199 height 31
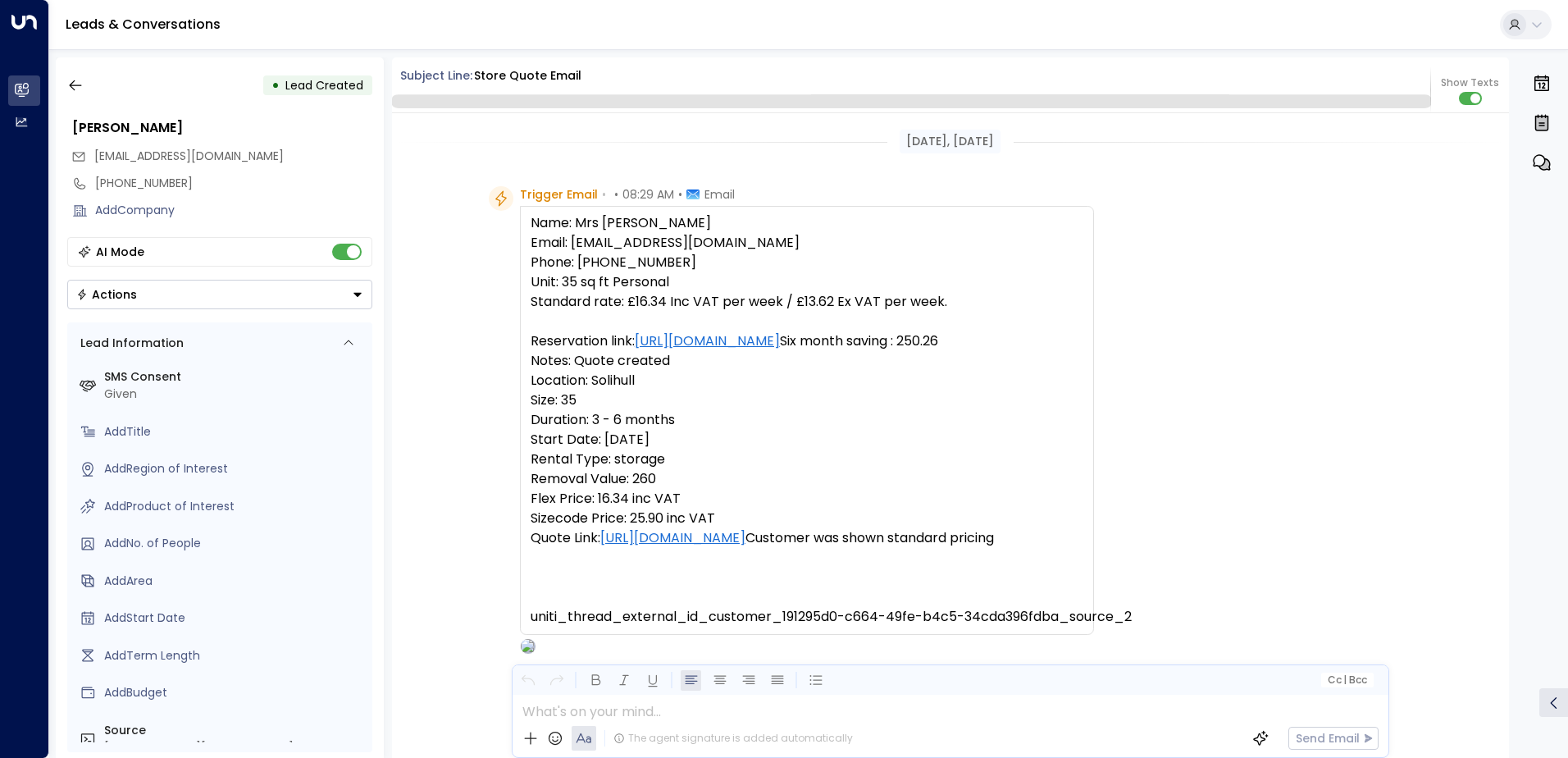
scroll to position [100, 0]
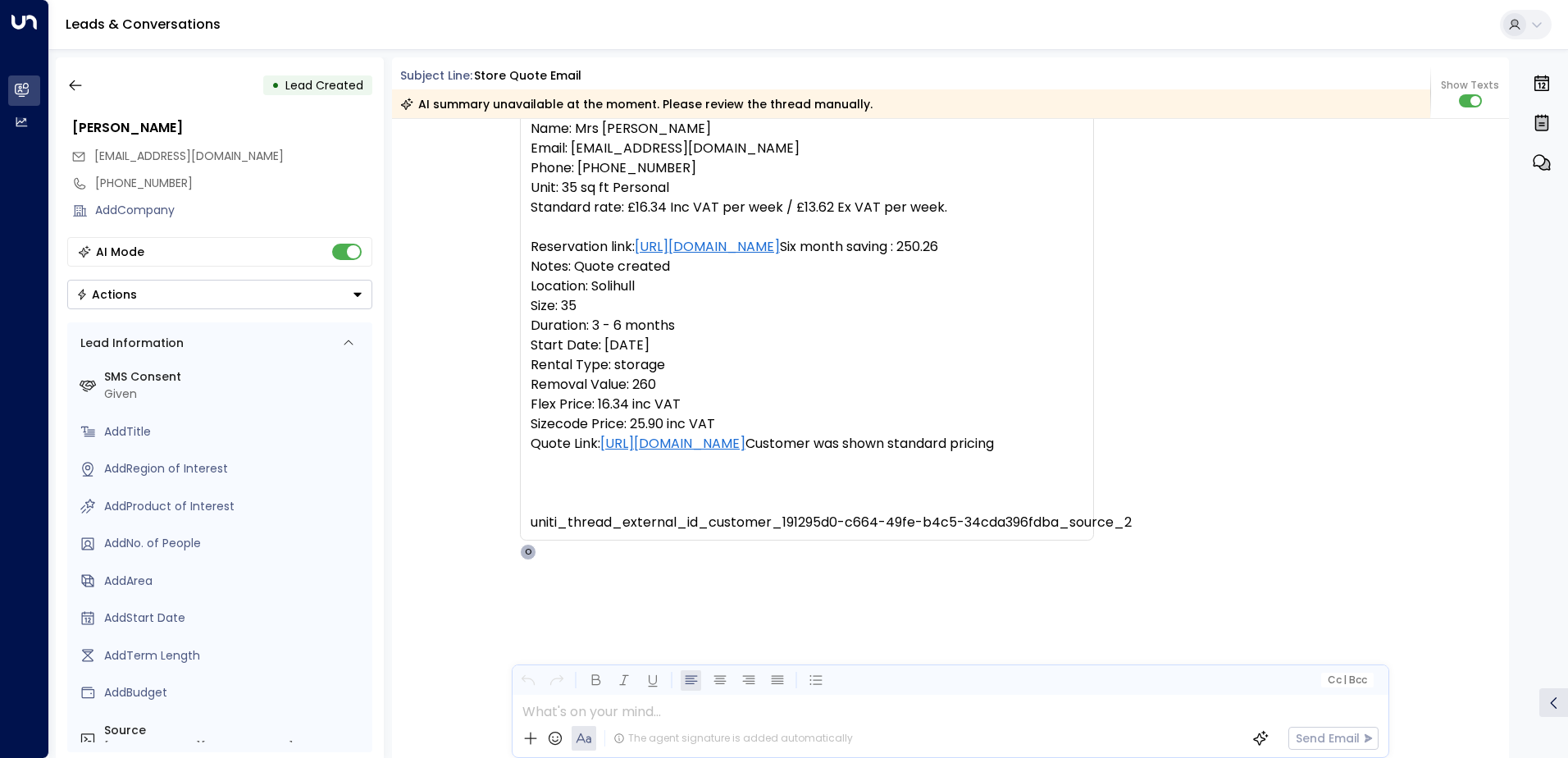
click at [82, 84] on icon "button" at bounding box center [75, 85] width 16 height 16
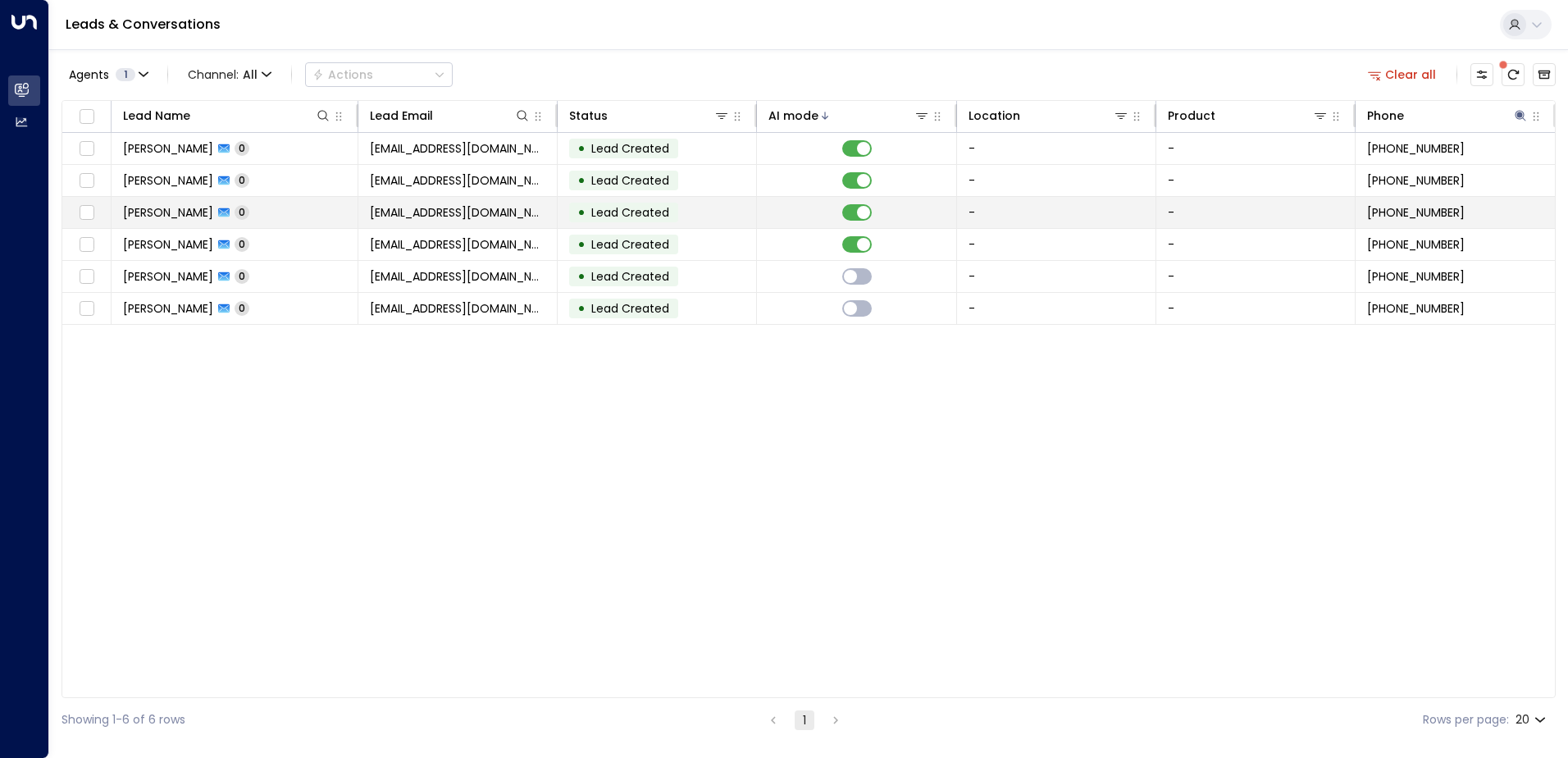
click at [577, 210] on div "• Lead Created" at bounding box center [624, 212] width 109 height 20
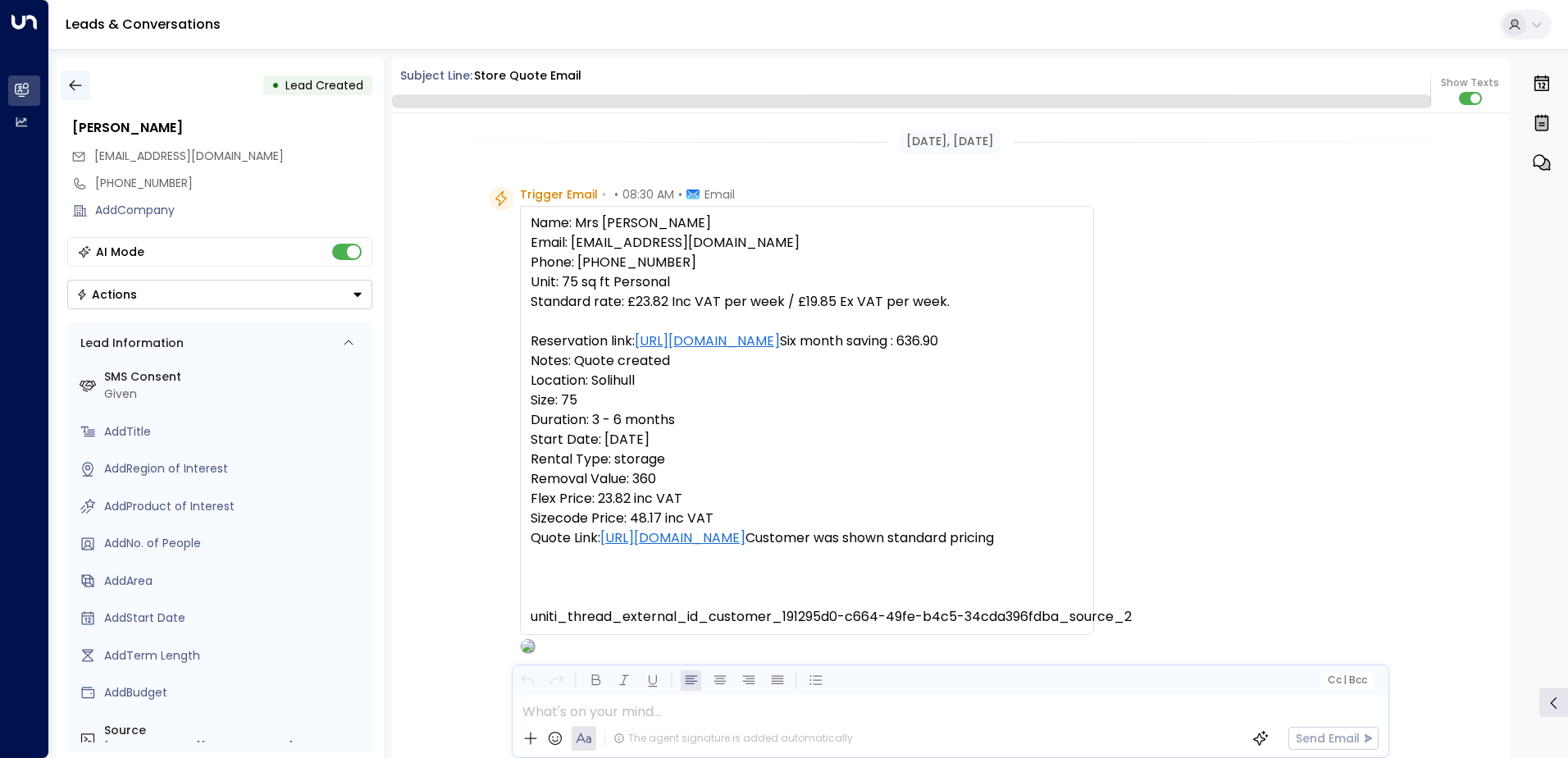
scroll to position [100, 0]
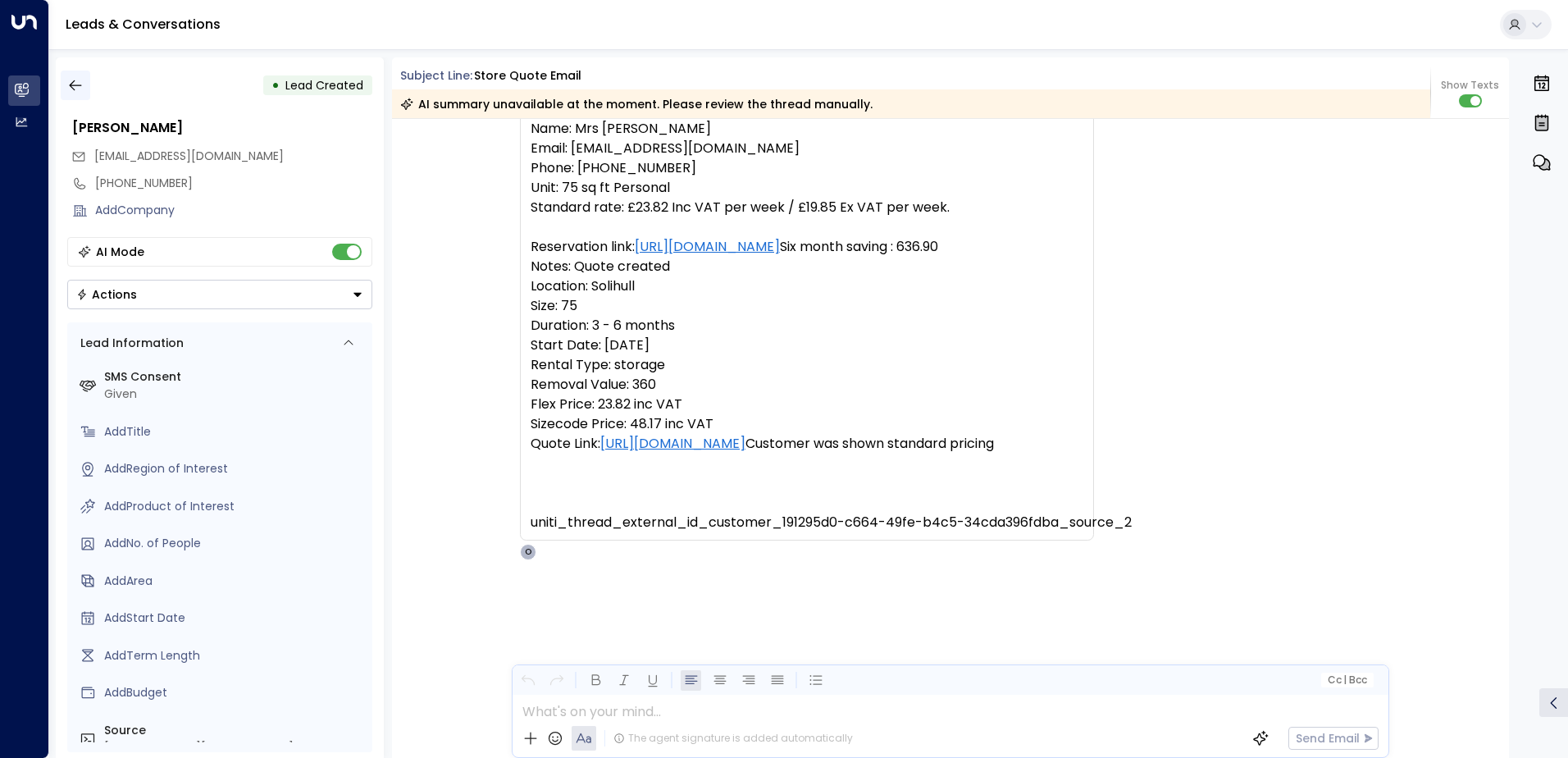
click at [79, 83] on icon "button" at bounding box center [75, 85] width 16 height 16
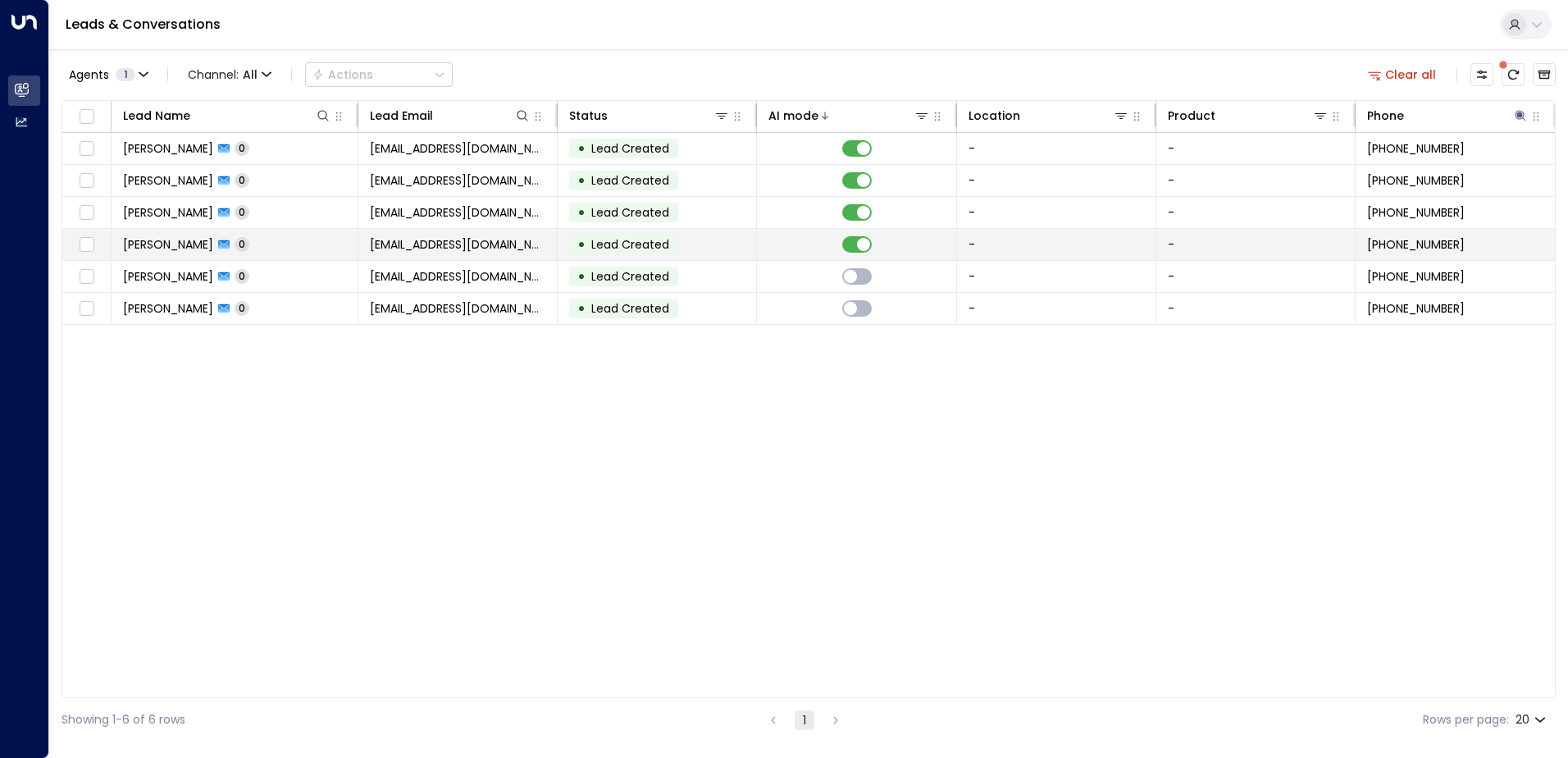
click at [511, 250] on td "samsmith@outlook.com" at bounding box center [458, 244] width 199 height 31
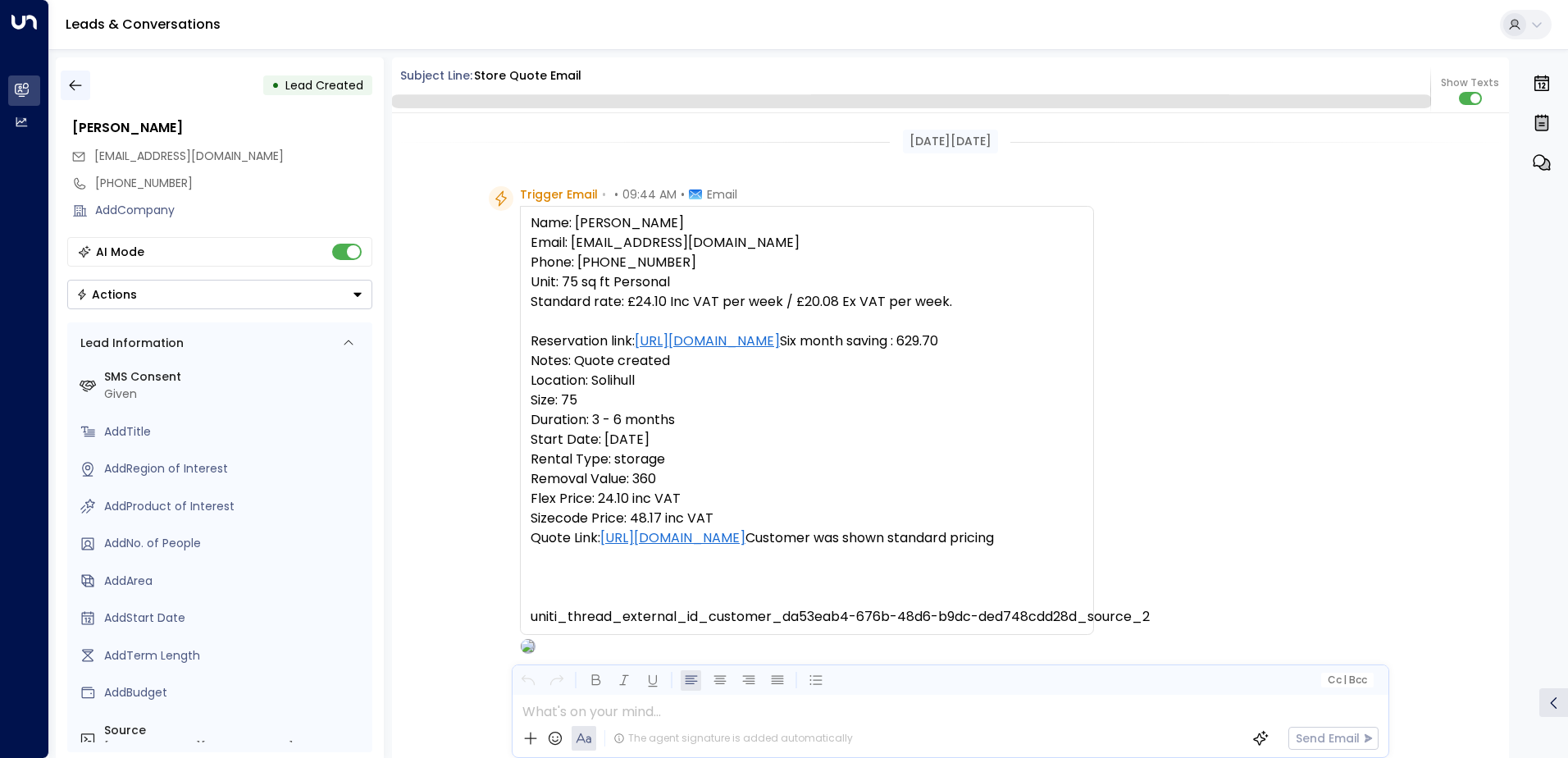
scroll to position [100, 0]
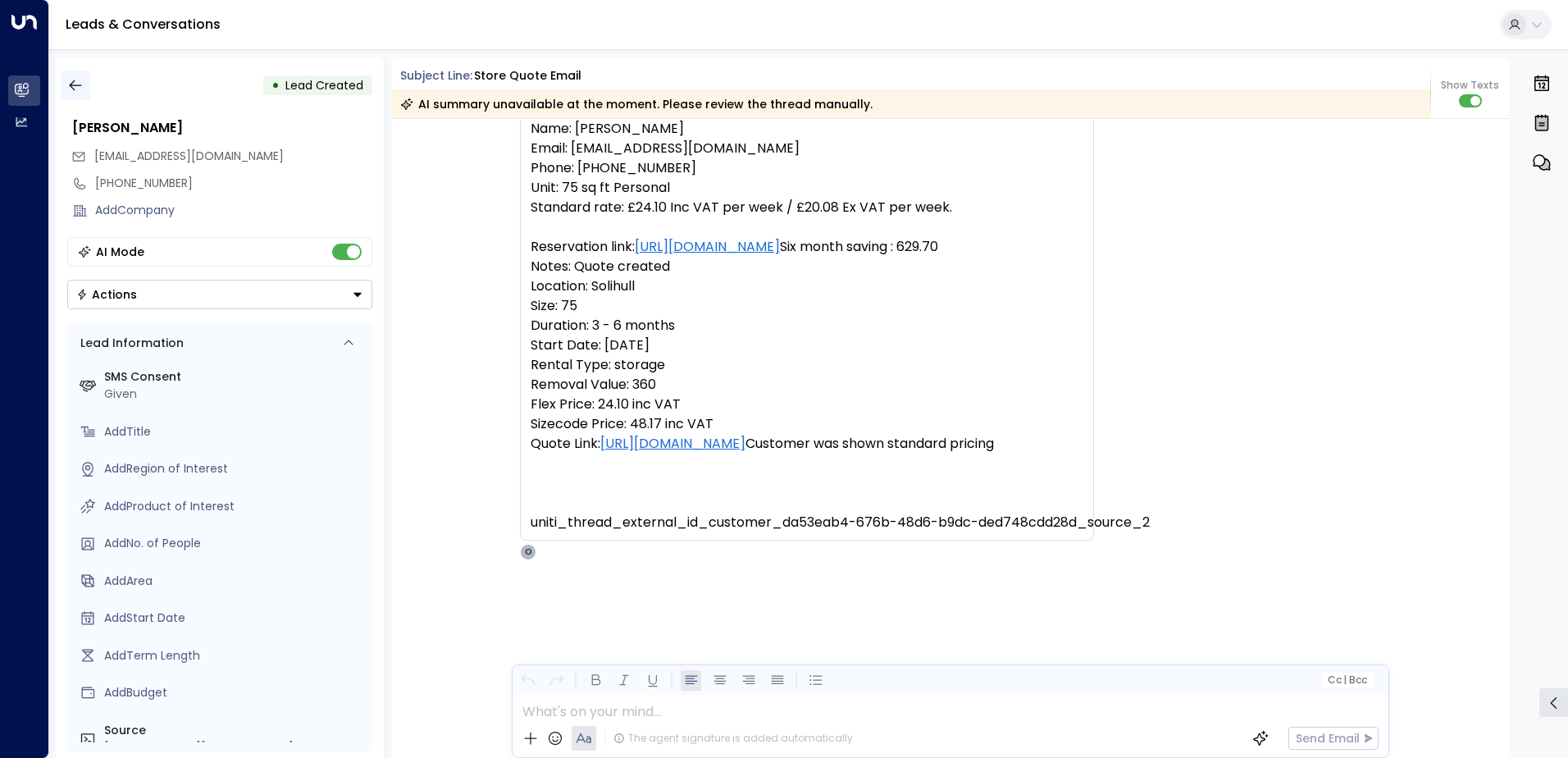
click at [86, 87] on button "button" at bounding box center [75, 85] width 30 height 30
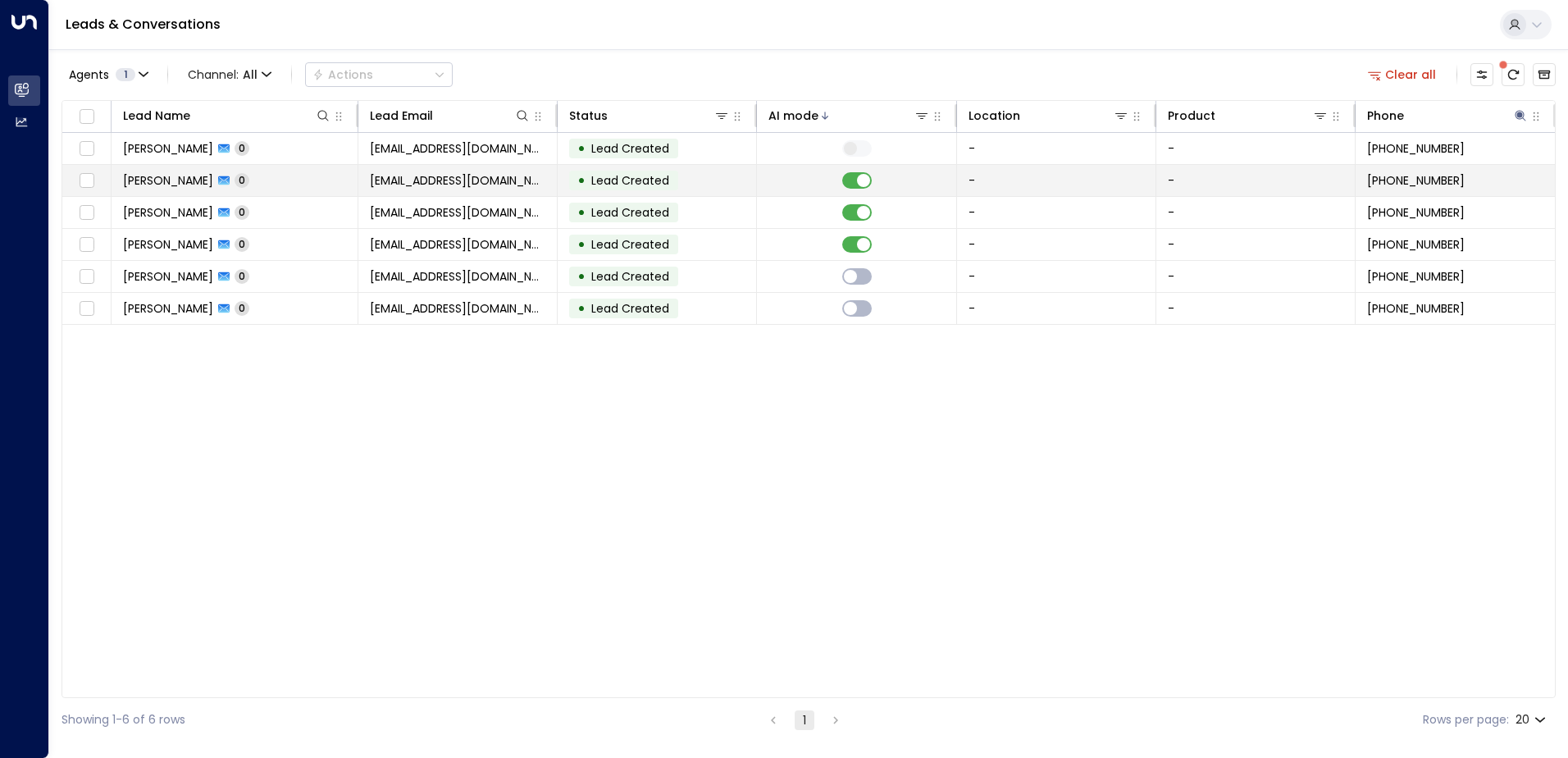
click at [863, 171] on td at bounding box center [856, 180] width 199 height 31
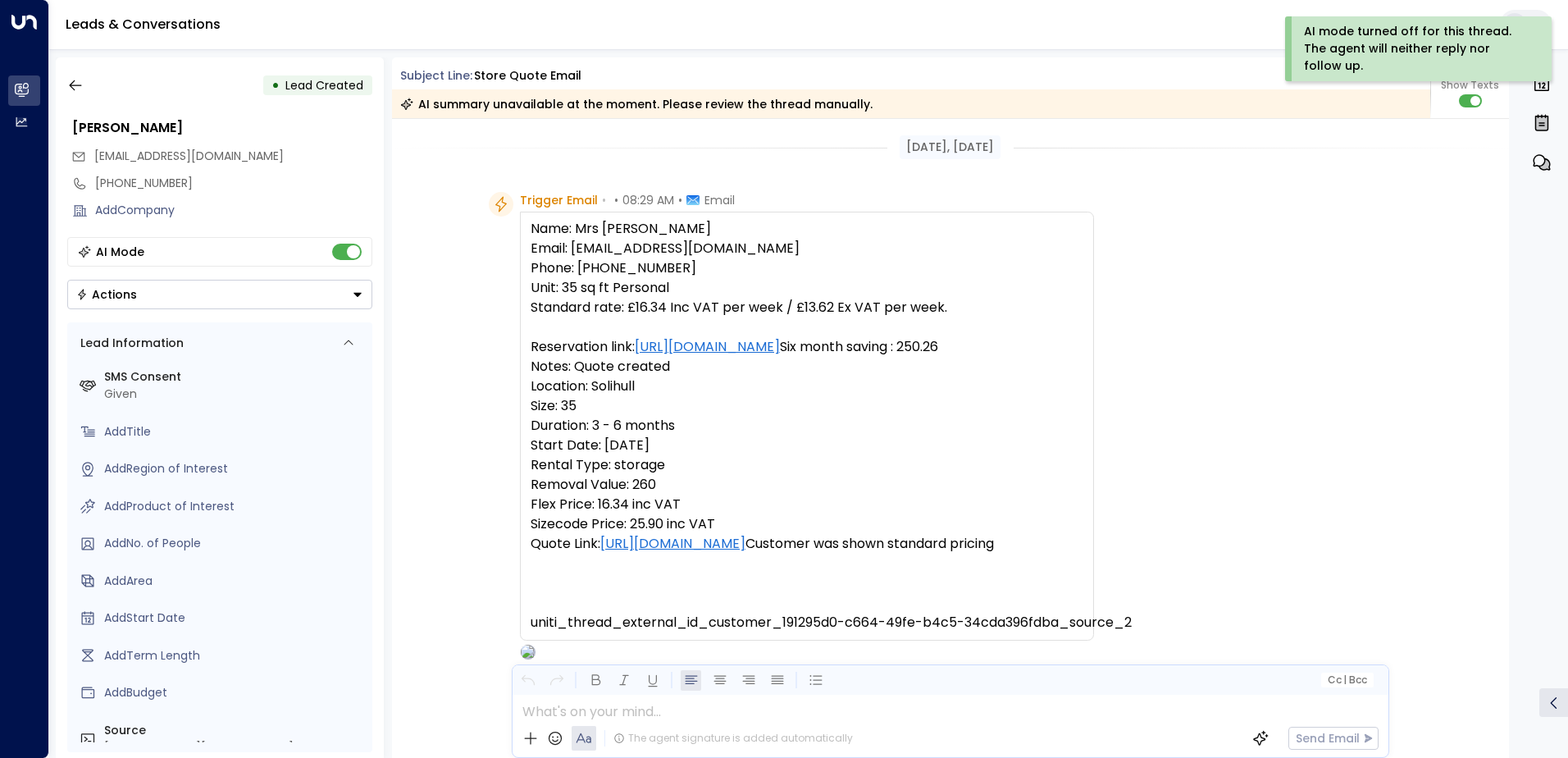
scroll to position [106, 0]
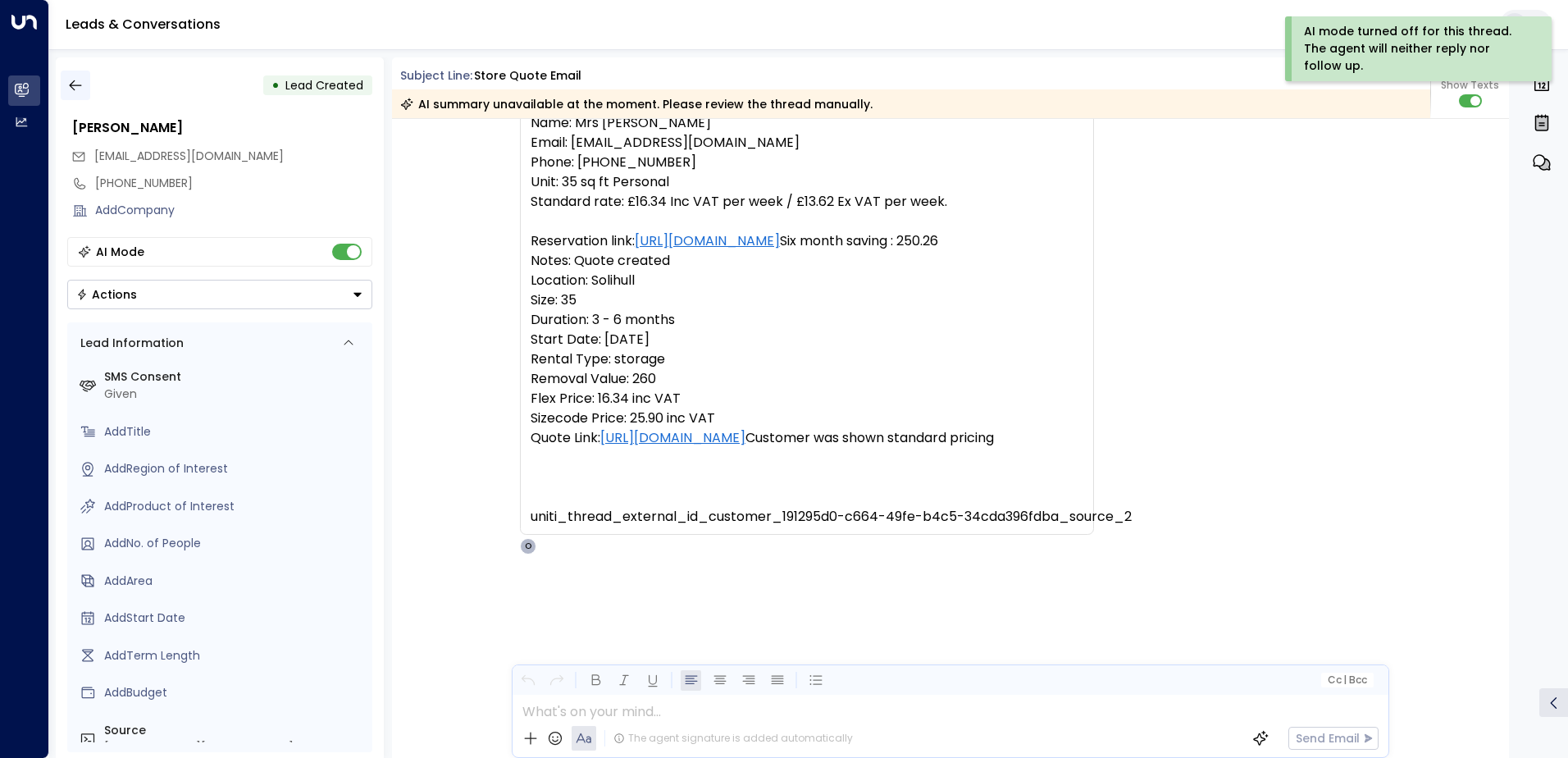
click at [78, 86] on icon "button" at bounding box center [75, 85] width 16 height 16
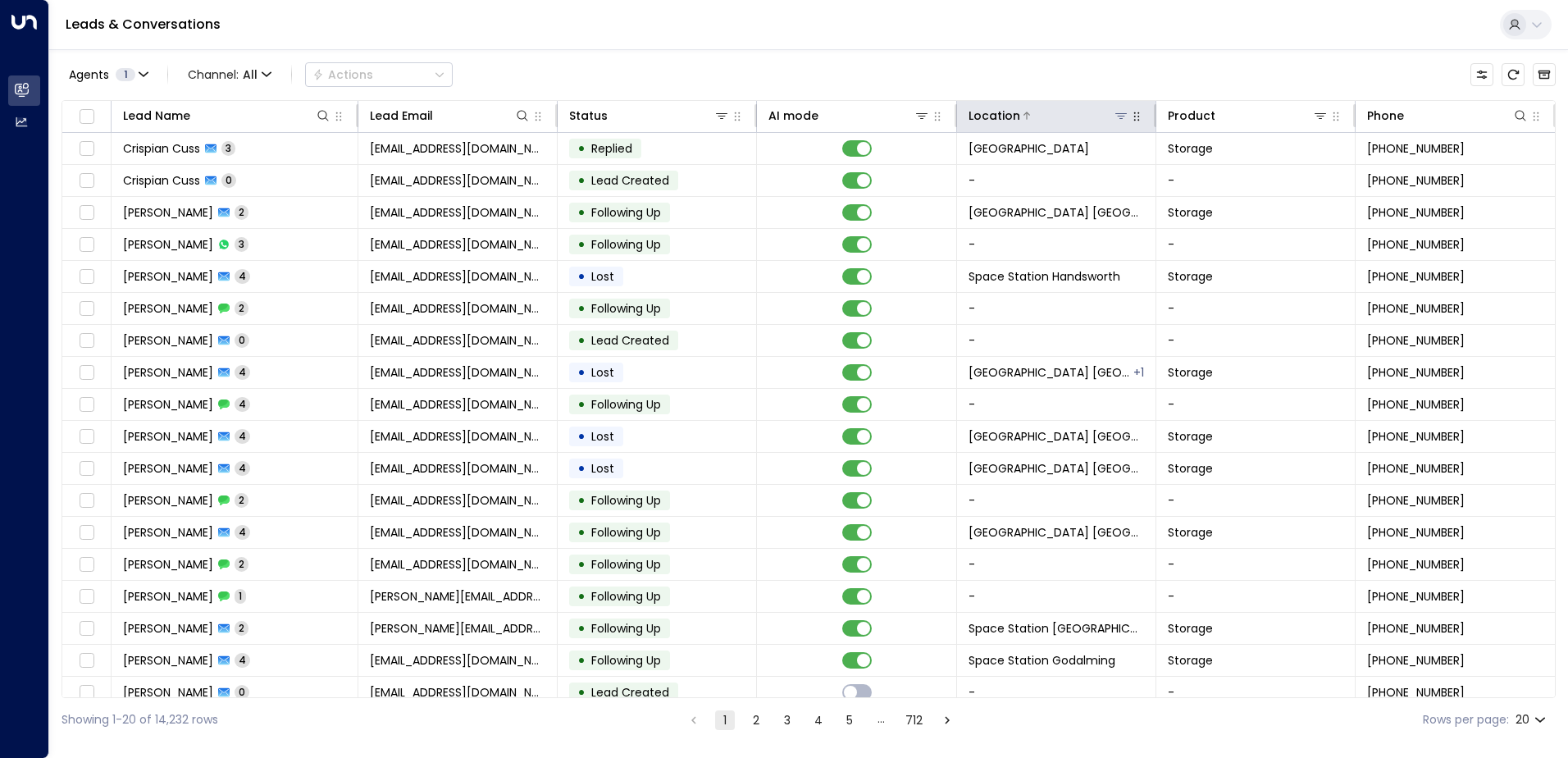
click at [1115, 116] on icon at bounding box center [1121, 116] width 13 height 13
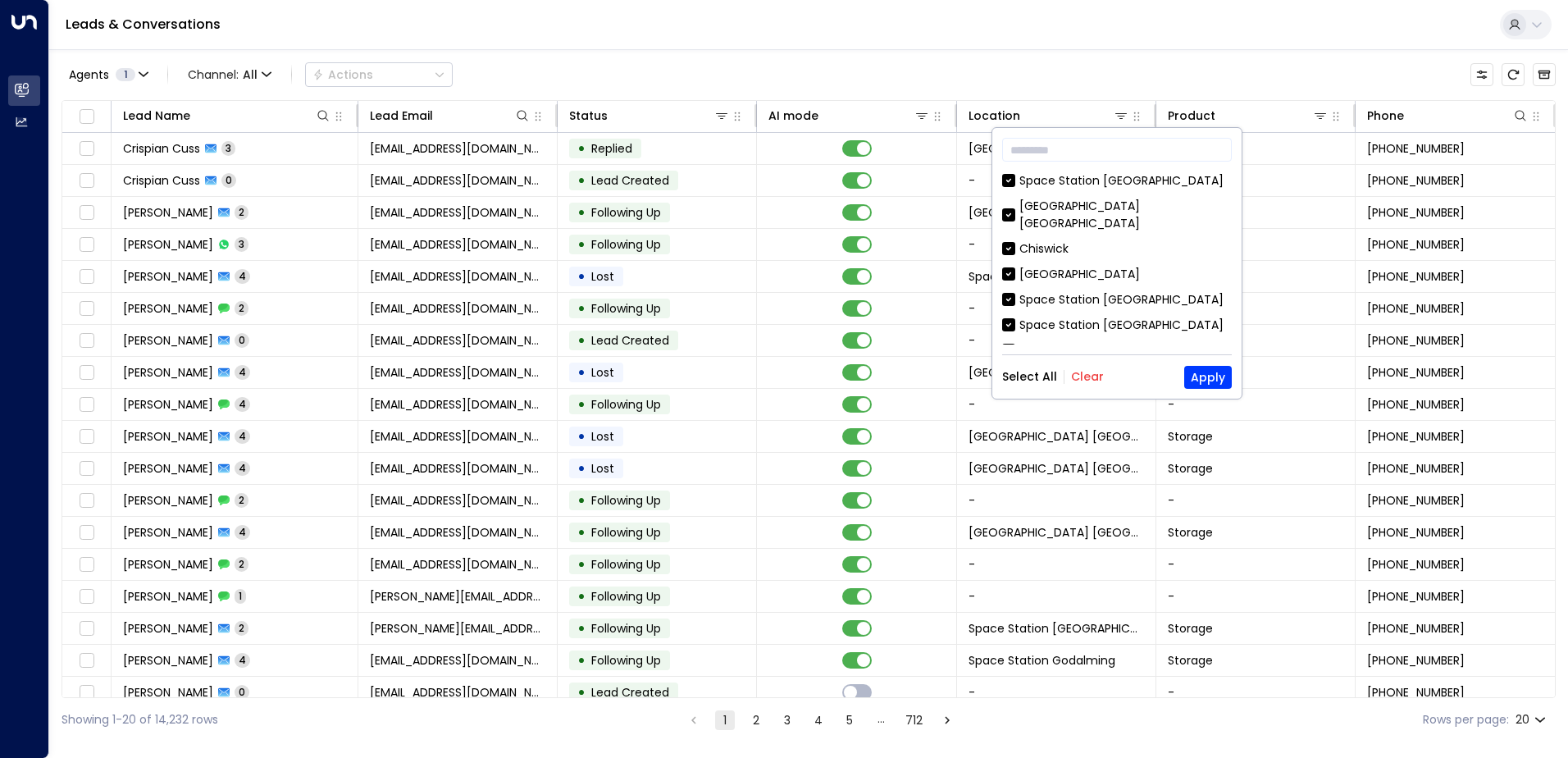
click at [1094, 370] on button "Clear" at bounding box center [1087, 377] width 32 height 13
click at [1100, 163] on input "text" at bounding box center [1117, 150] width 229 height 30
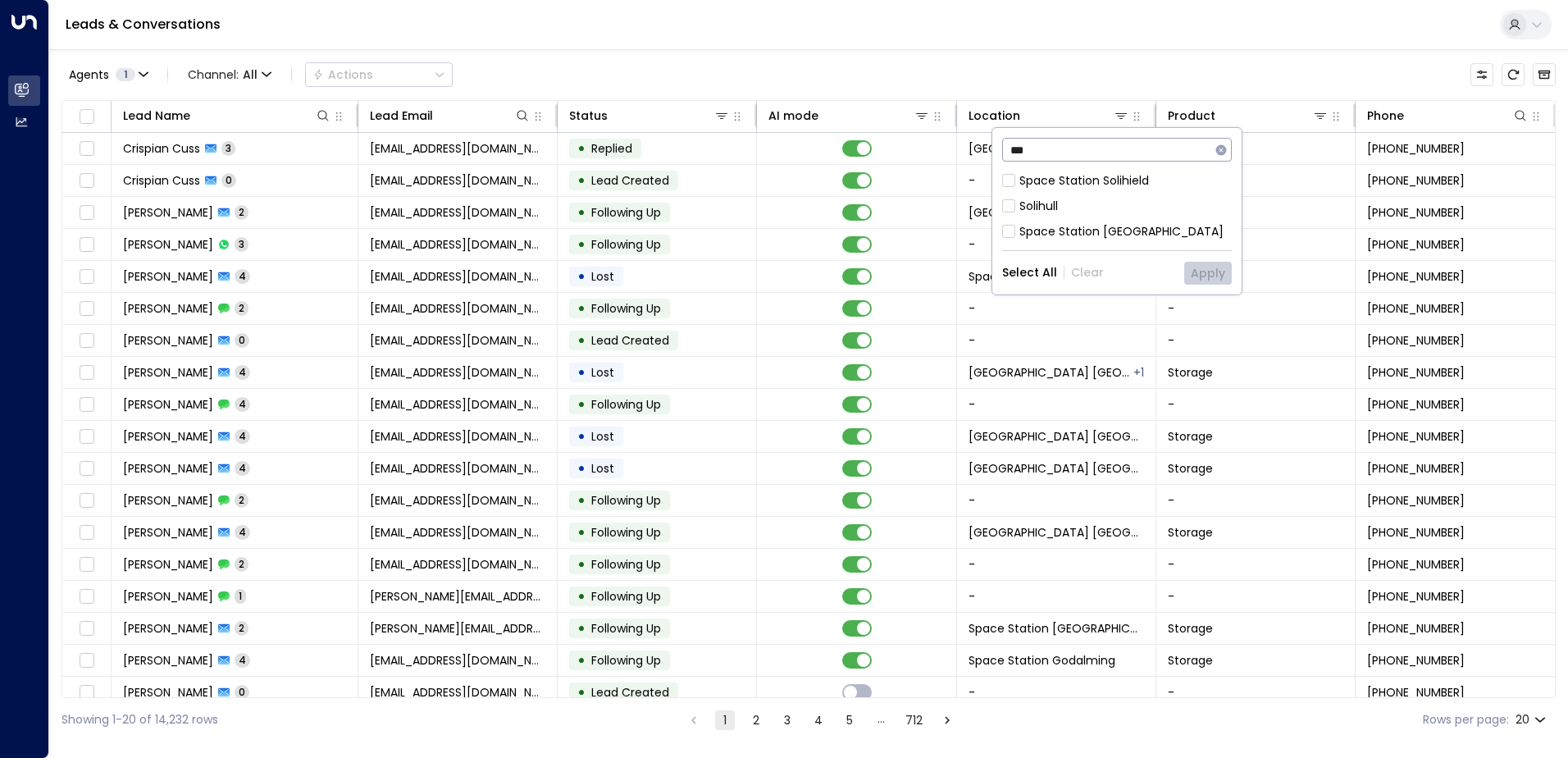
type input "***"
drag, startPoint x: 1131, startPoint y: 229, endPoint x: 1154, endPoint y: 240, distance: 25.5
click at [1131, 230] on div "Space Station [GEOGRAPHIC_DATA]" at bounding box center [1121, 231] width 205 height 17
click at [1219, 271] on button "Apply" at bounding box center [1208, 273] width 48 height 23
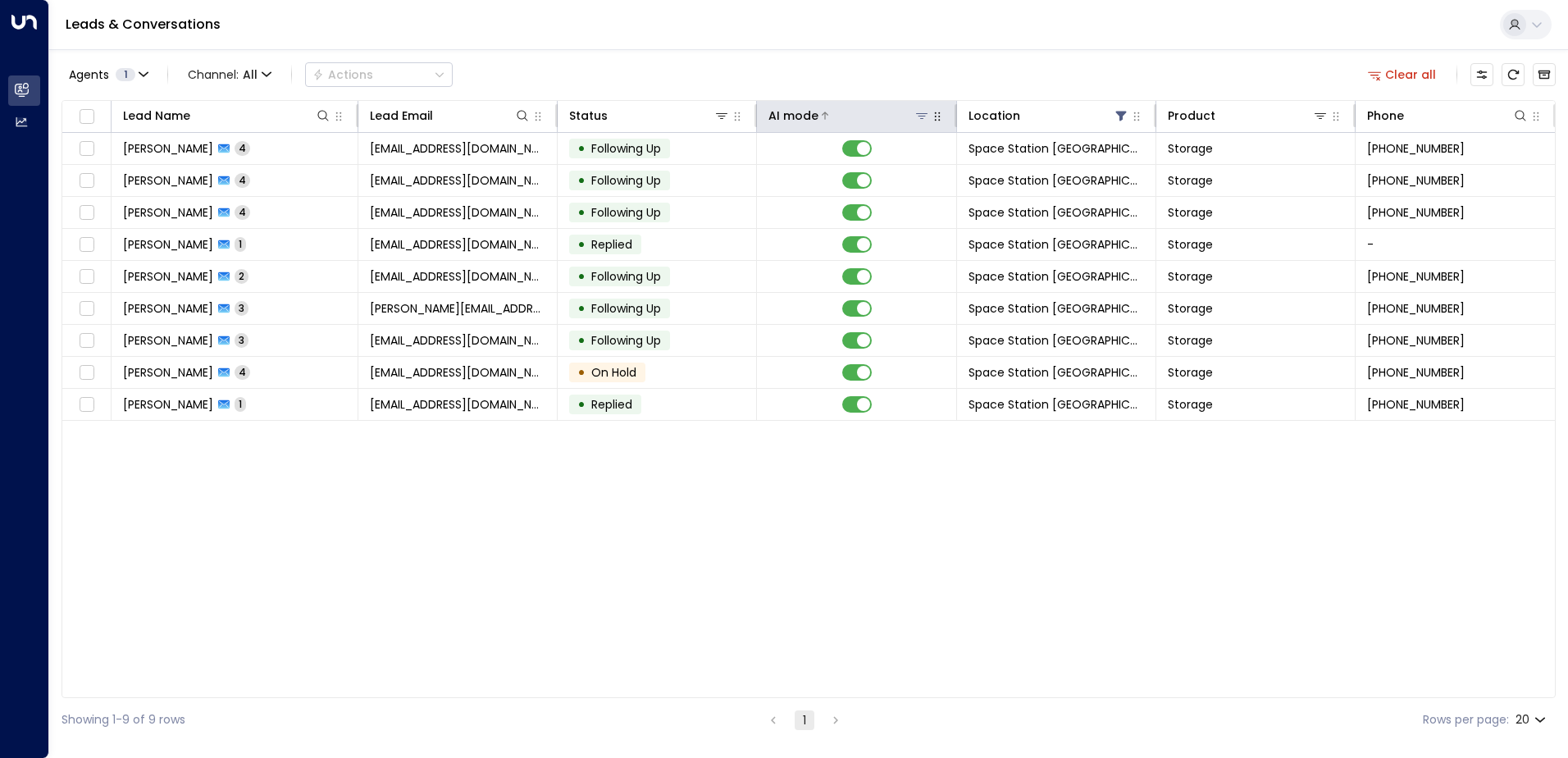
click at [881, 110] on div at bounding box center [874, 115] width 110 height 16
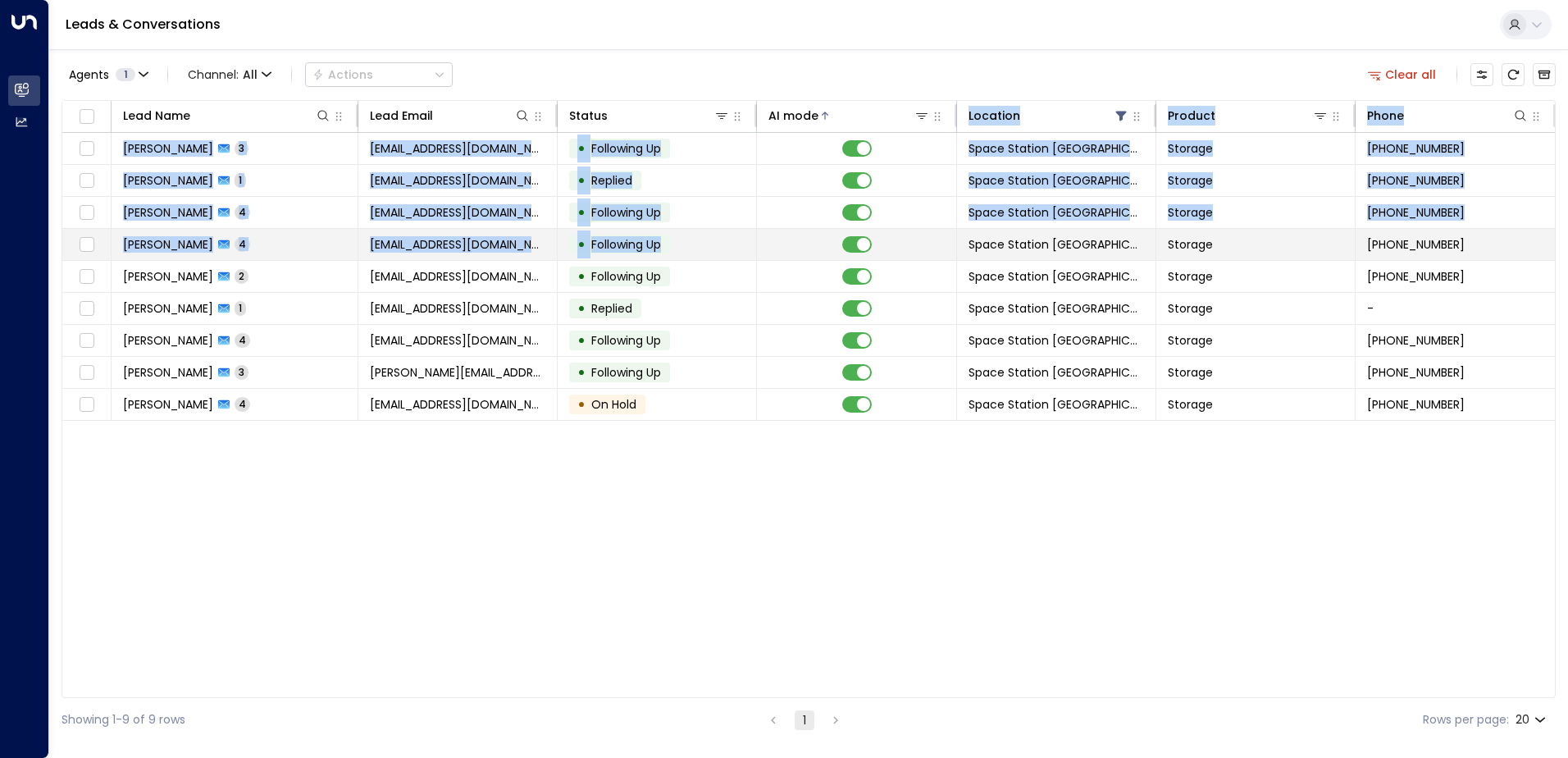
drag, startPoint x: 881, startPoint y: 110, endPoint x: 780, endPoint y: 240, distance: 164.6
click at [780, 240] on table "Lead Name Lead Email Status AI mode Location Product Phone David Pardoe 3 david…" at bounding box center [808, 261] width 1493 height 320
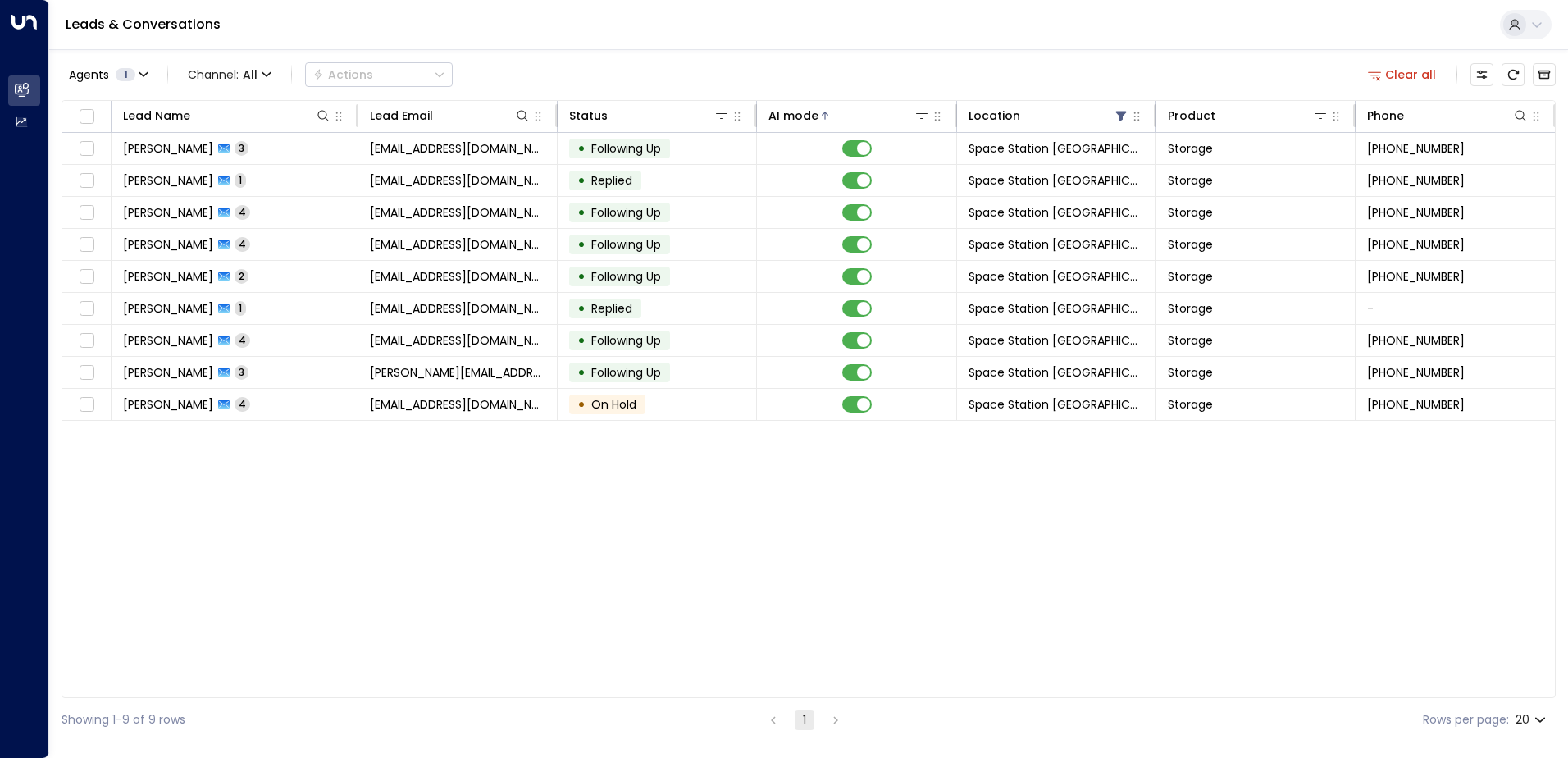
click at [592, 49] on div "Leads & Conversations" at bounding box center [809, 25] width 1519 height 50
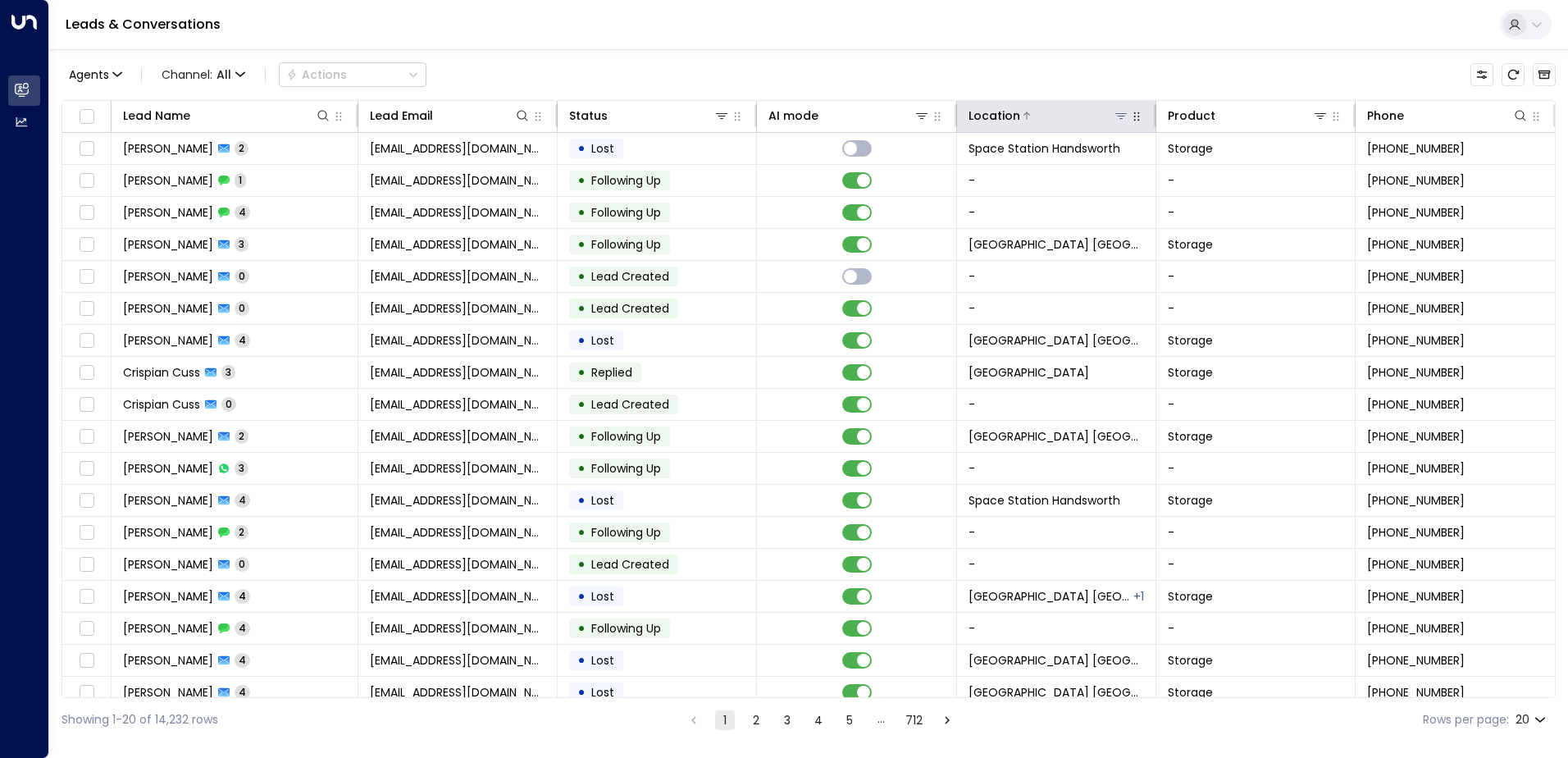
click at [1118, 114] on icon at bounding box center [1121, 116] width 11 height 6
click at [1118, 124] on div "Location" at bounding box center [1049, 115] width 161 height 20
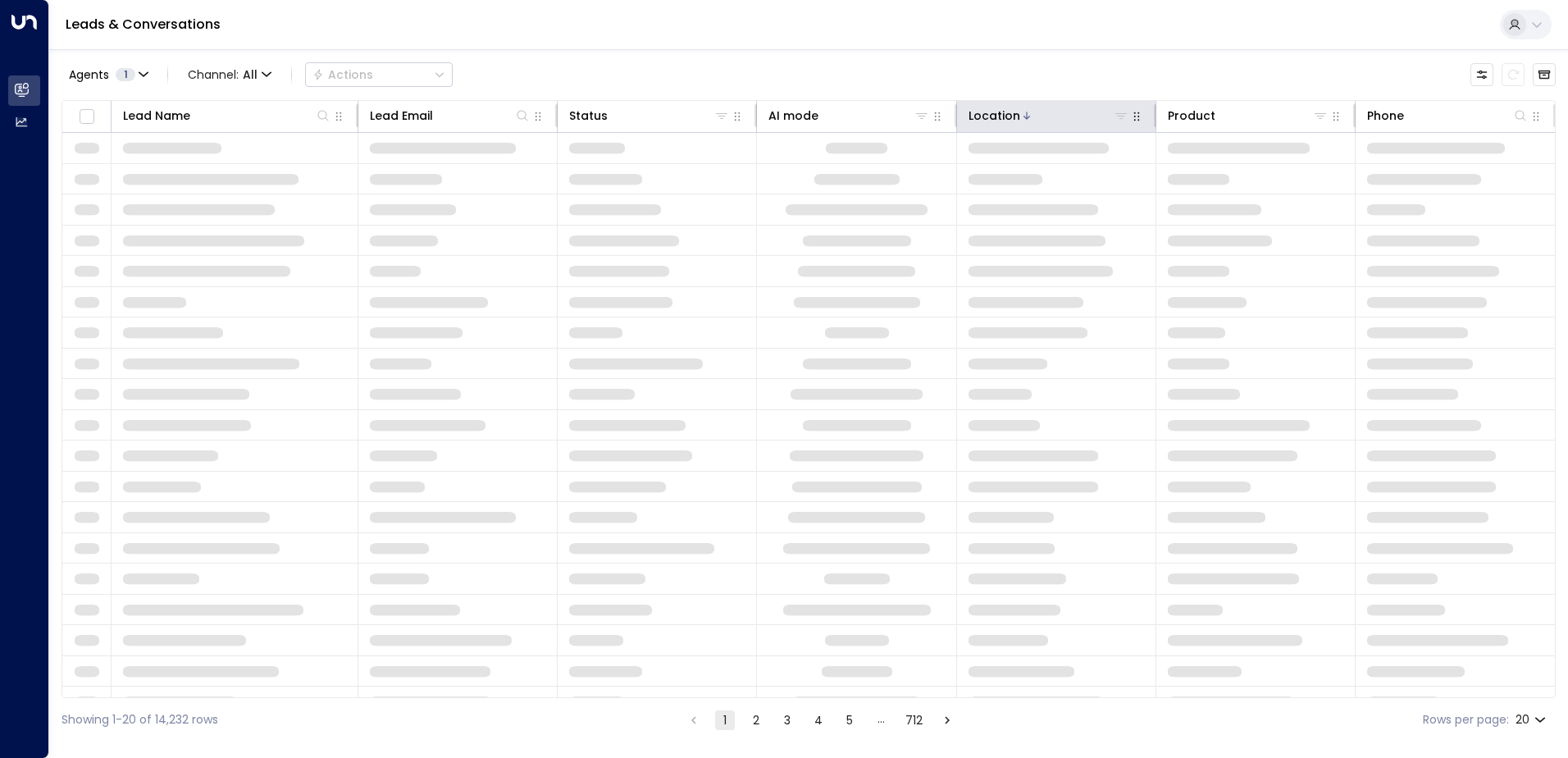
click at [1118, 124] on div "Location" at bounding box center [1049, 115] width 161 height 20
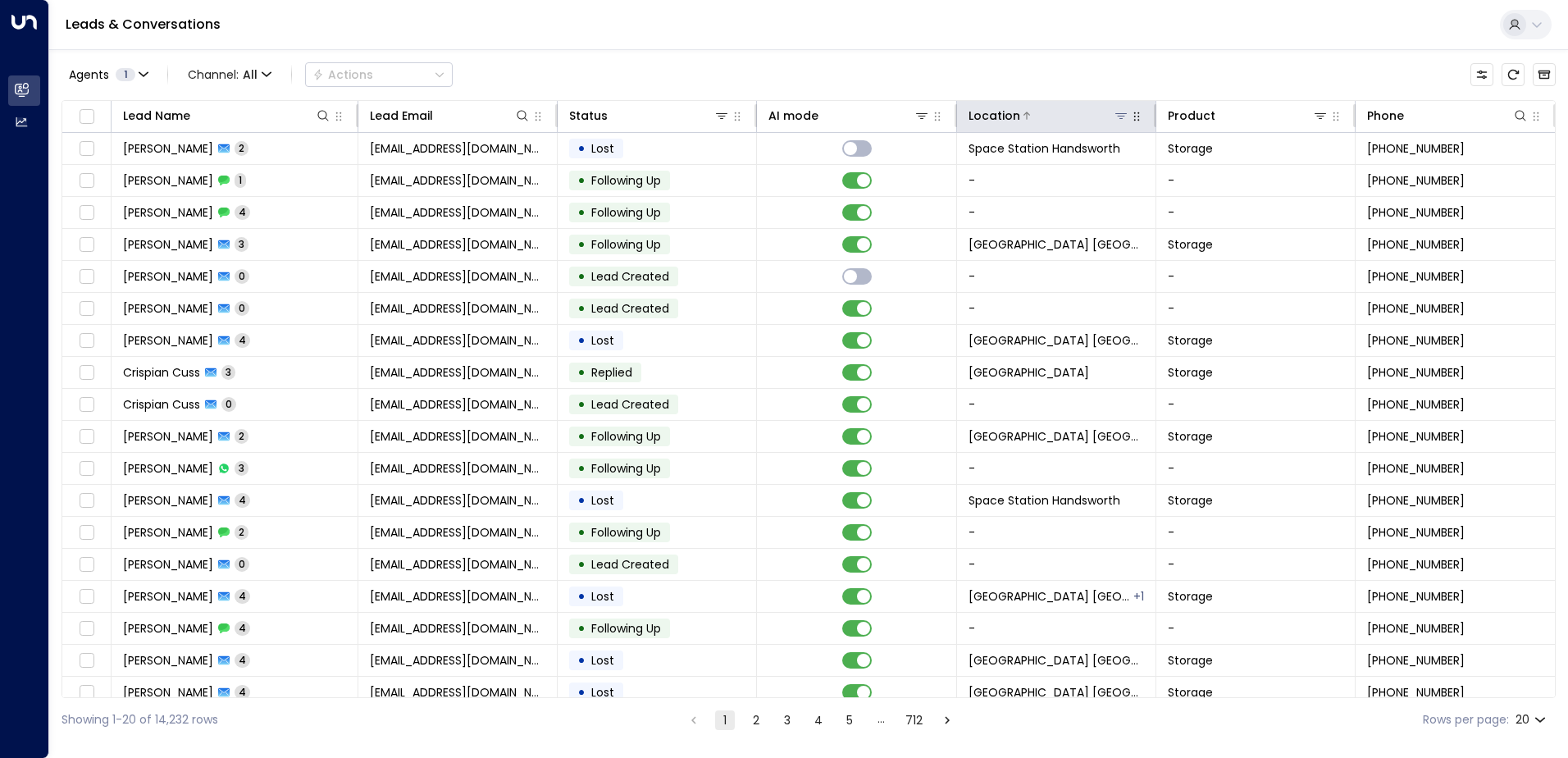
drag, startPoint x: 1118, startPoint y: 124, endPoint x: 1117, endPoint y: 113, distance: 11.0
click at [1117, 113] on icon at bounding box center [1121, 116] width 11 height 6
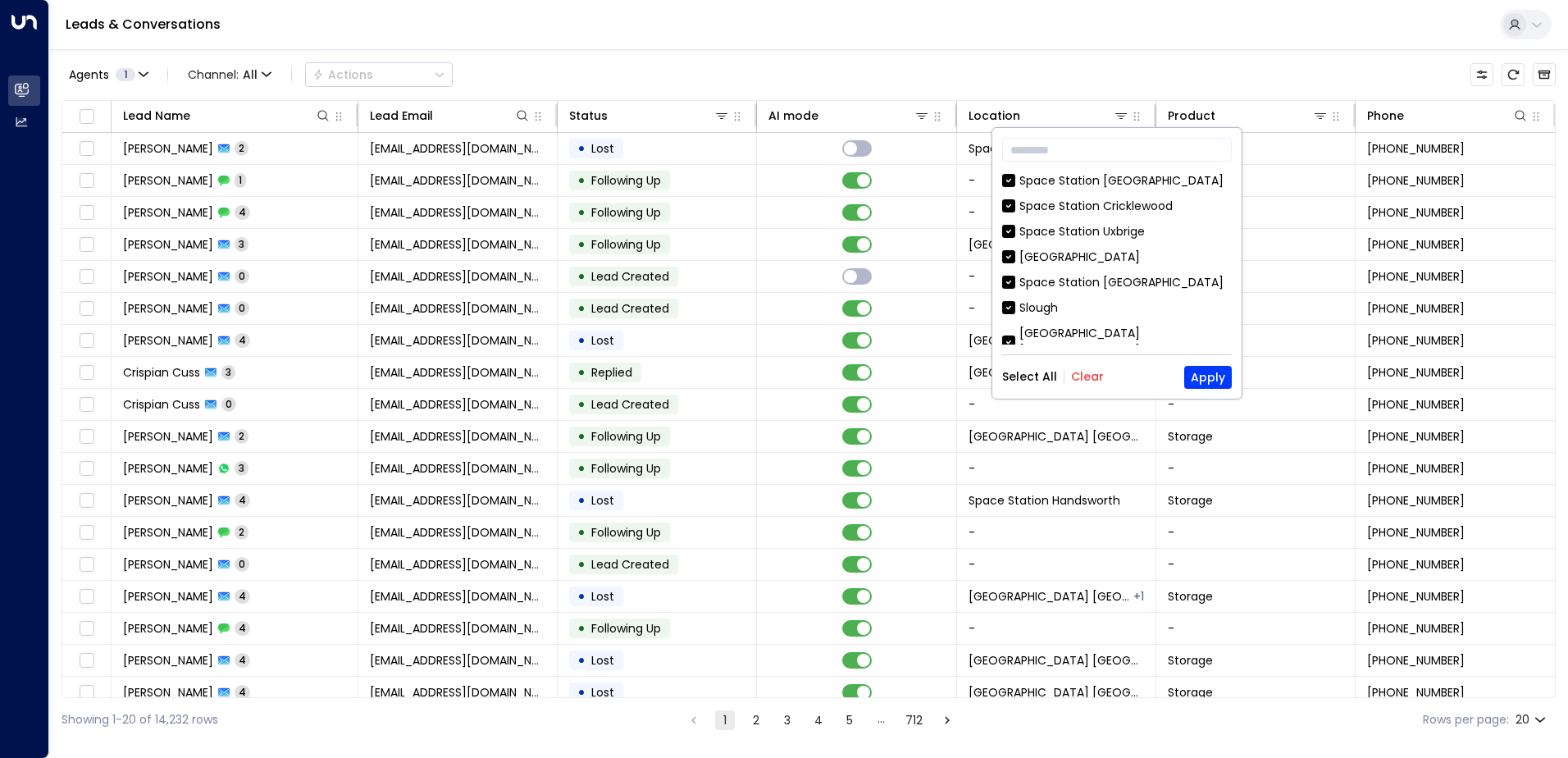
click at [1088, 367] on div "Select All Clear Apply" at bounding box center [1117, 377] width 229 height 23
click at [1097, 370] on button "Clear" at bounding box center [1087, 377] width 32 height 13
click at [1120, 156] on input "text" at bounding box center [1117, 150] width 229 height 30
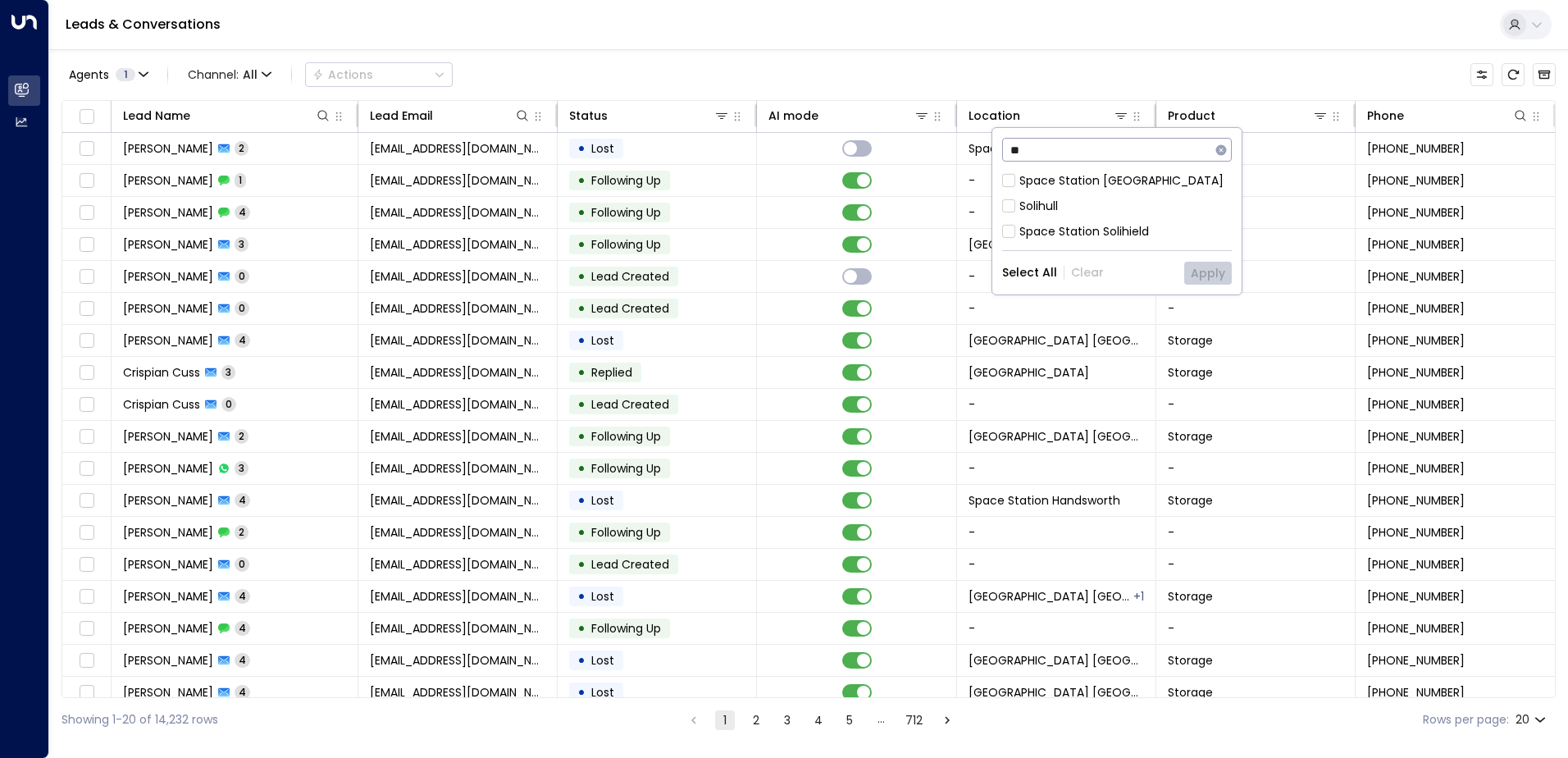
type input "**"
click at [1112, 175] on div "Space Station [GEOGRAPHIC_DATA]" at bounding box center [1121, 181] width 205 height 17
click at [1206, 266] on button "Apply" at bounding box center [1208, 273] width 48 height 23
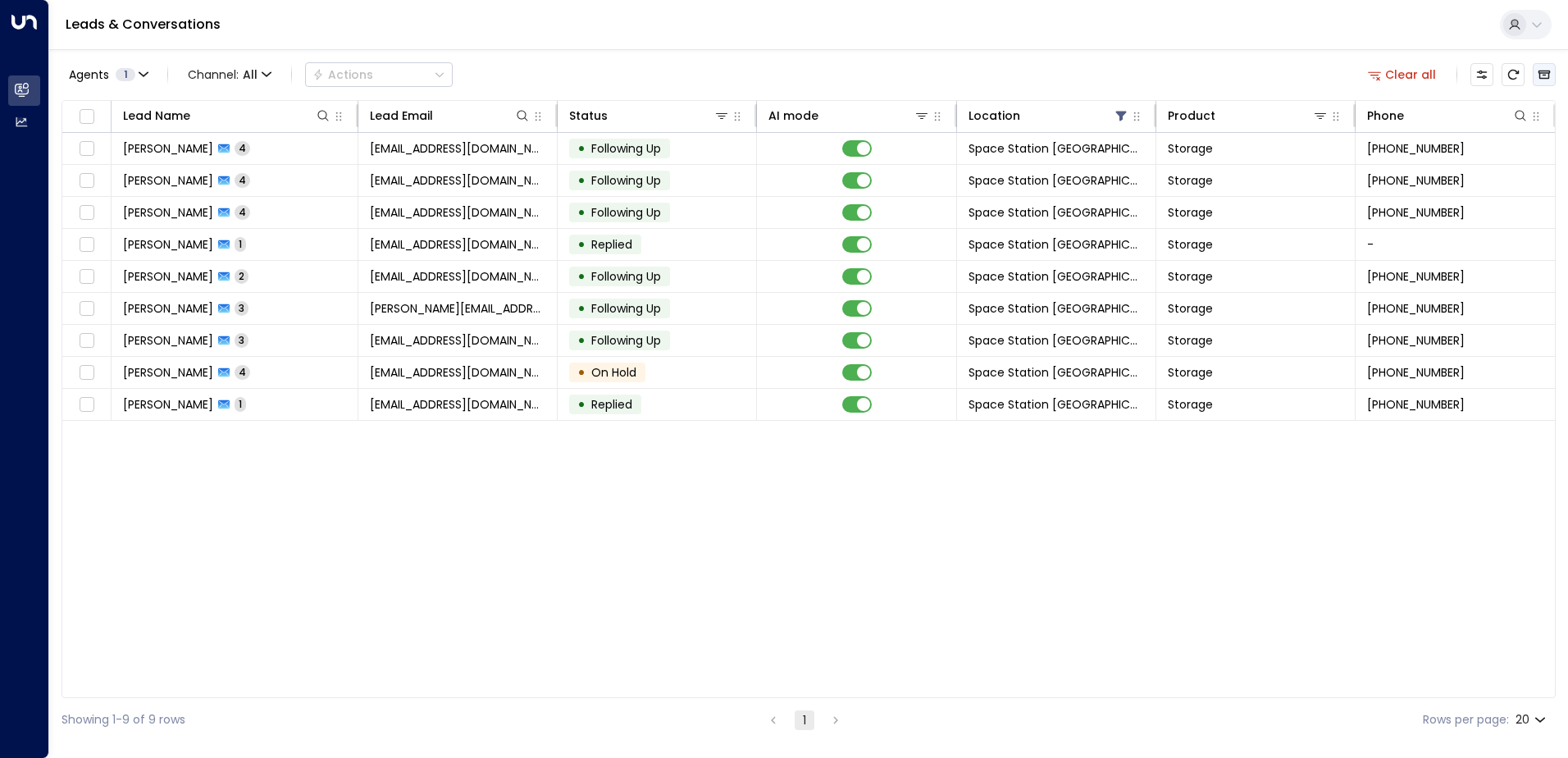
click at [1546, 76] on icon "Archived Leads" at bounding box center [1545, 75] width 13 height 13
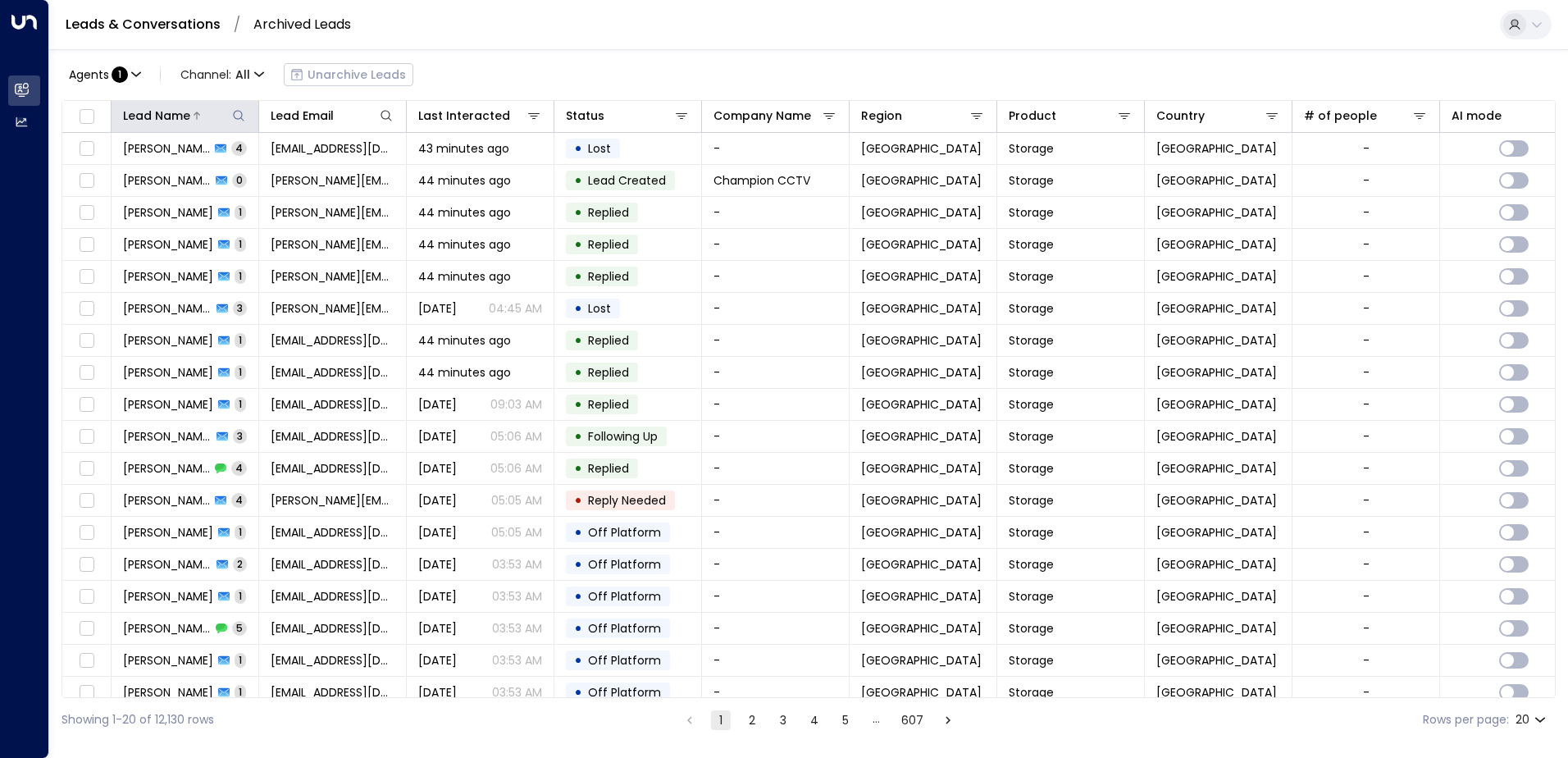
click at [242, 116] on icon at bounding box center [238, 114] width 10 height 10
click at [578, 31] on div "Leads & Conversations / Archived Leads" at bounding box center [809, 25] width 1519 height 50
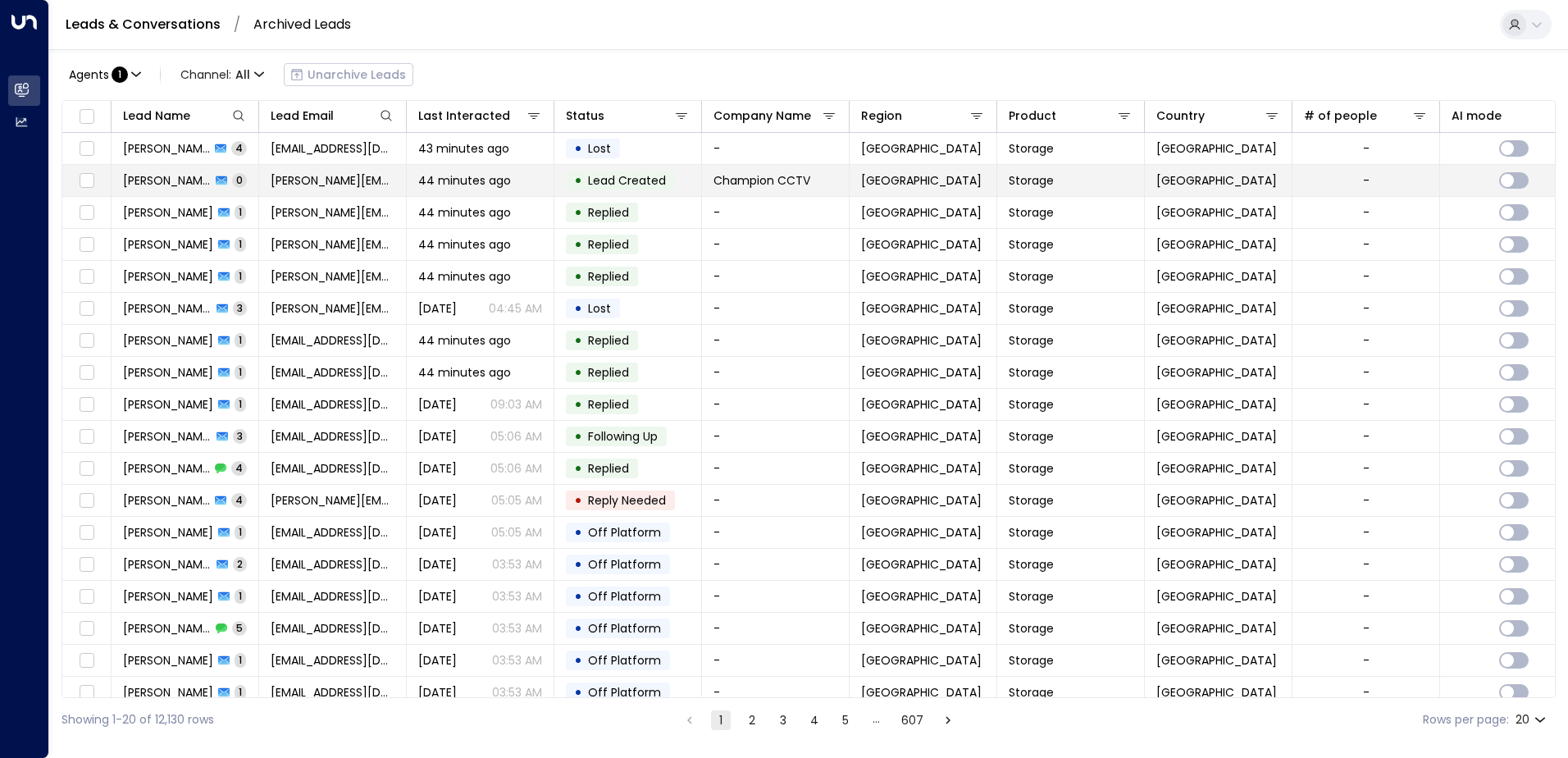
click at [618, 173] on span "Lead Created" at bounding box center [627, 180] width 78 height 16
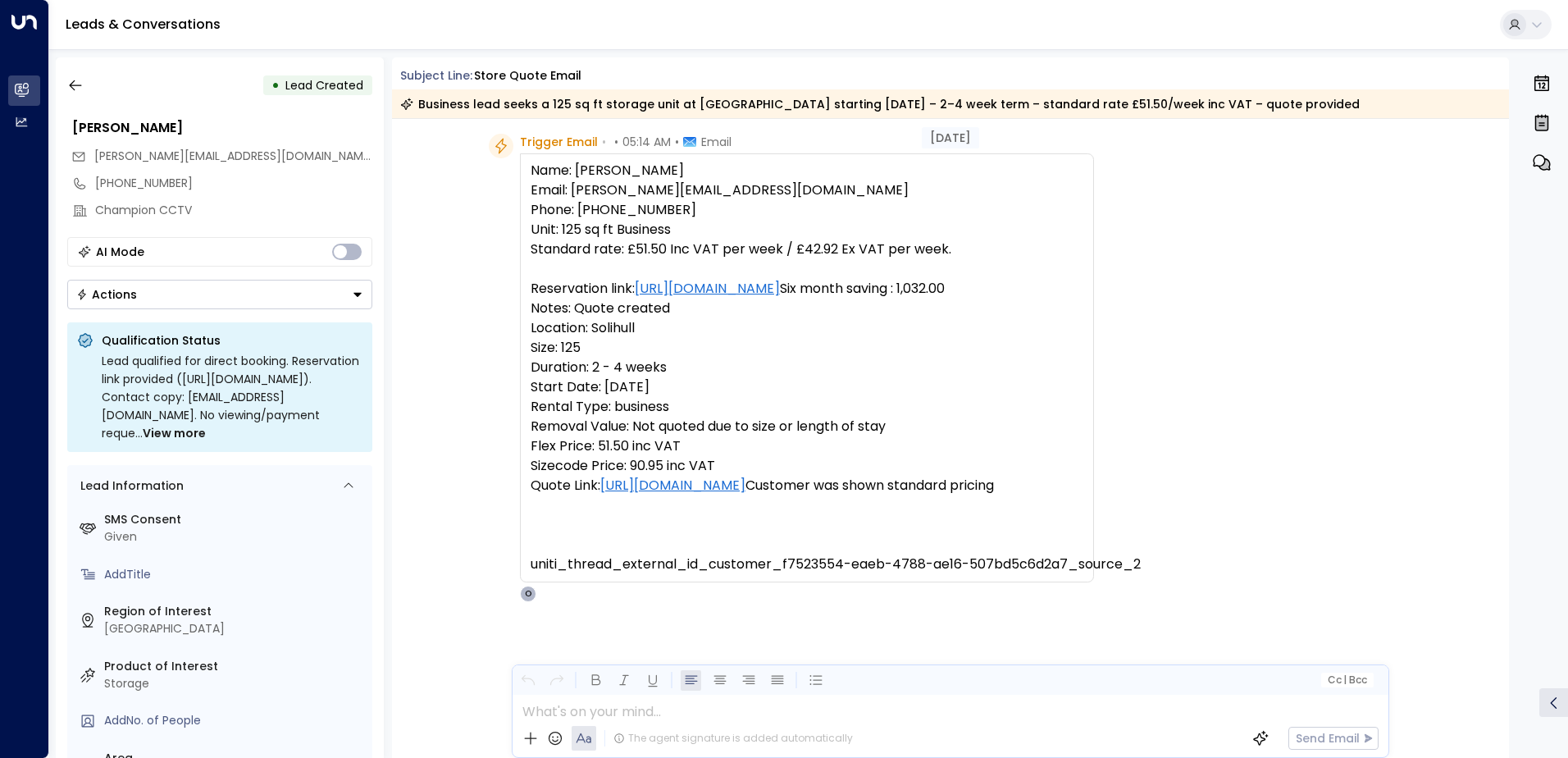
scroll to position [106, 0]
